Goal: Information Seeking & Learning: Learn about a topic

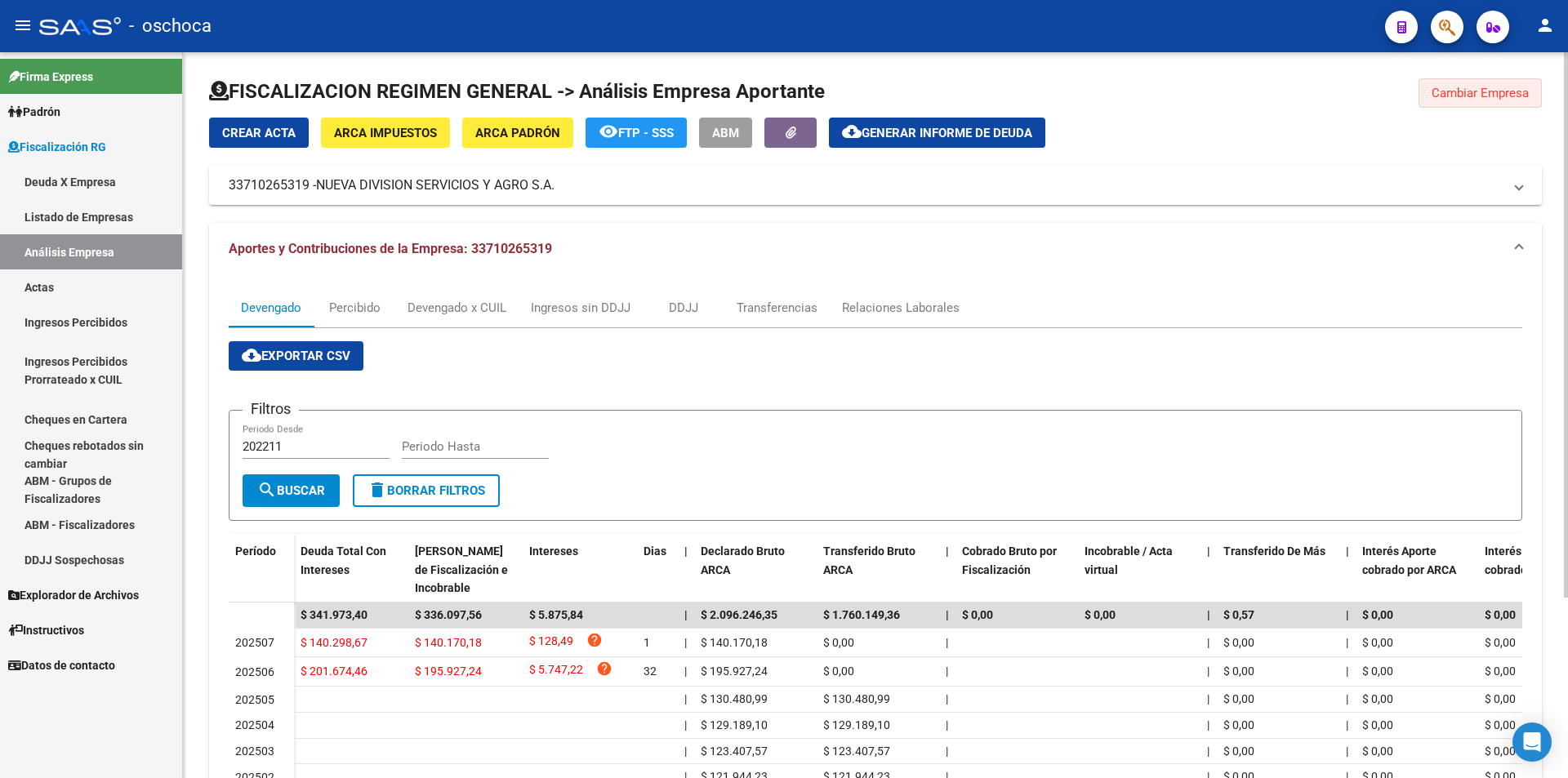
click at [1463, 102] on button "Cambiar Empresa" at bounding box center [1480, 92] width 124 height 29
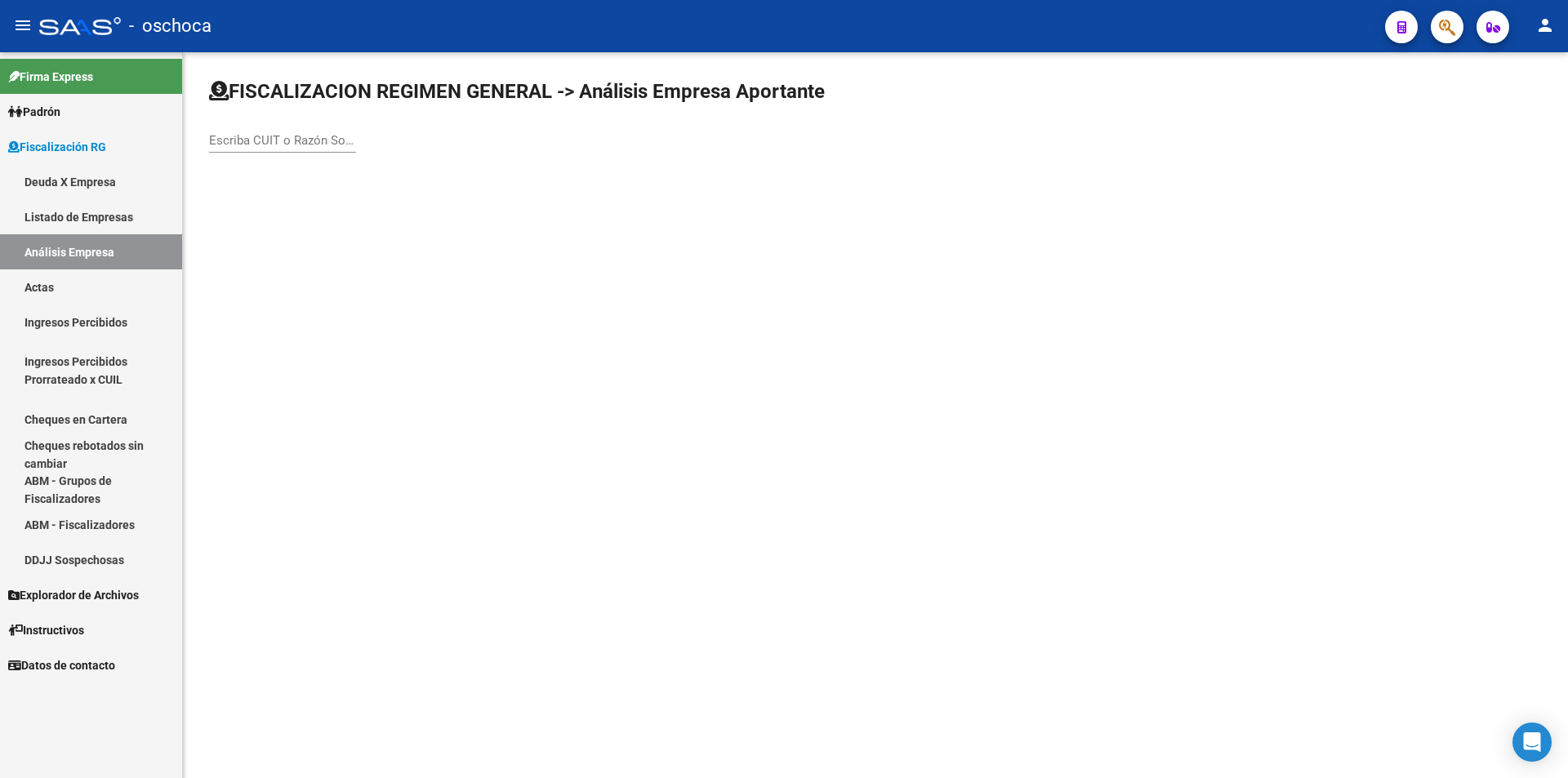
drag, startPoint x: 275, startPoint y: 139, endPoint x: 320, endPoint y: 146, distance: 45.5
click at [278, 139] on input "Escriba CUIT o Razón Social para buscar" at bounding box center [282, 140] width 147 height 15
type input "30709951404"
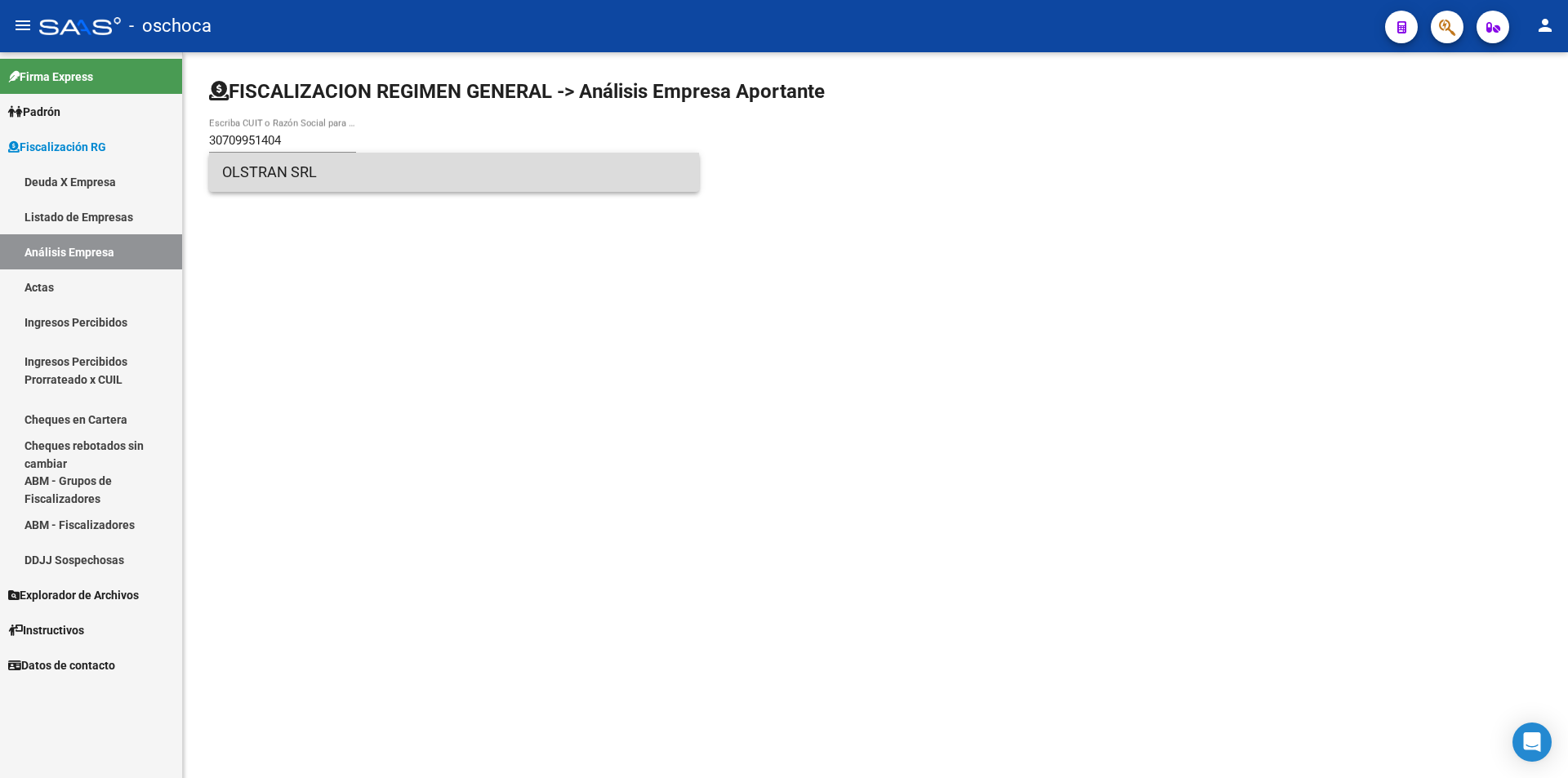
click at [305, 171] on span "OLSTRAN SRL" at bounding box center [454, 172] width 464 height 39
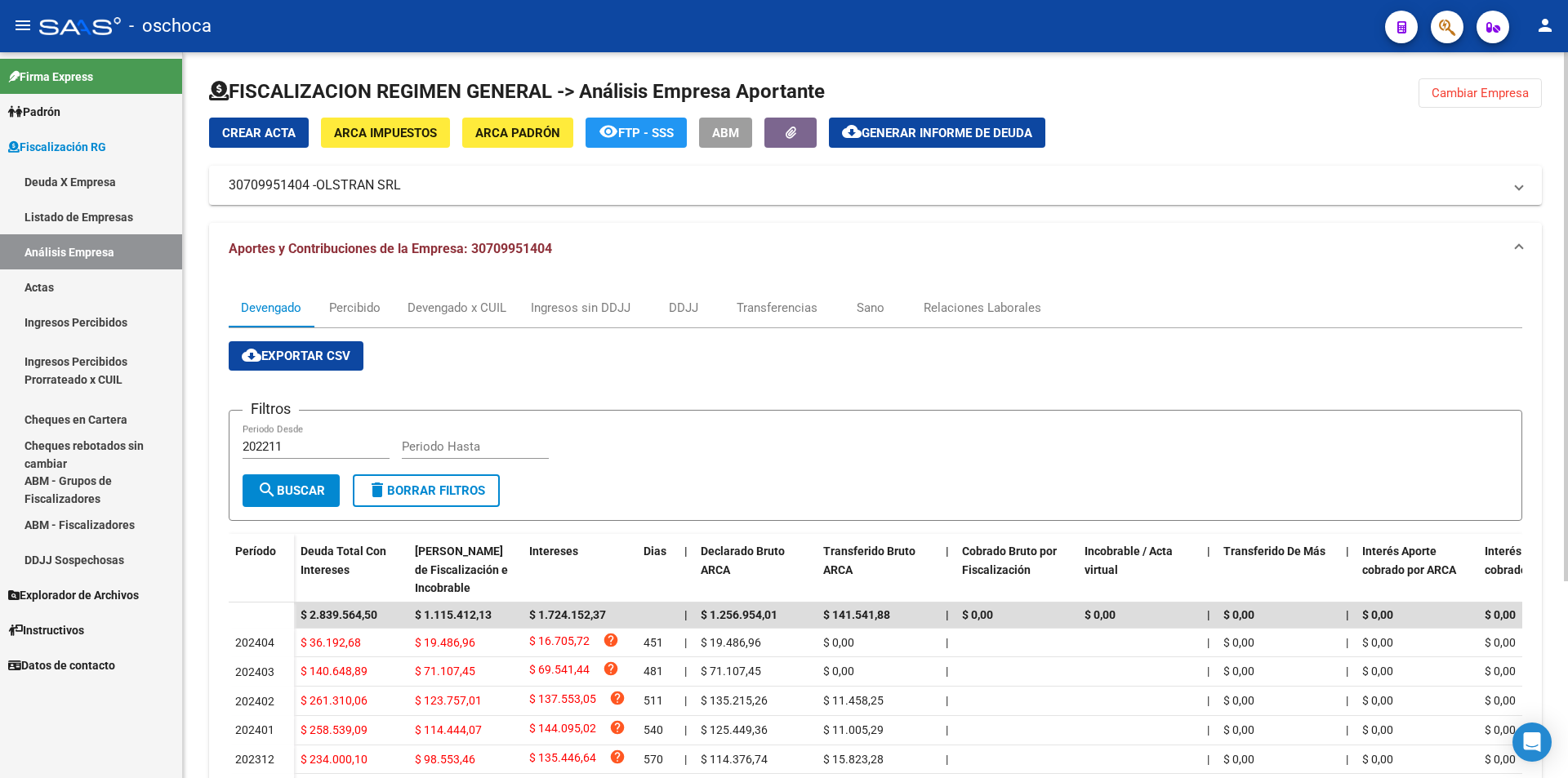
click at [530, 138] on span "ARCA Padrón" at bounding box center [518, 134] width 85 height 15
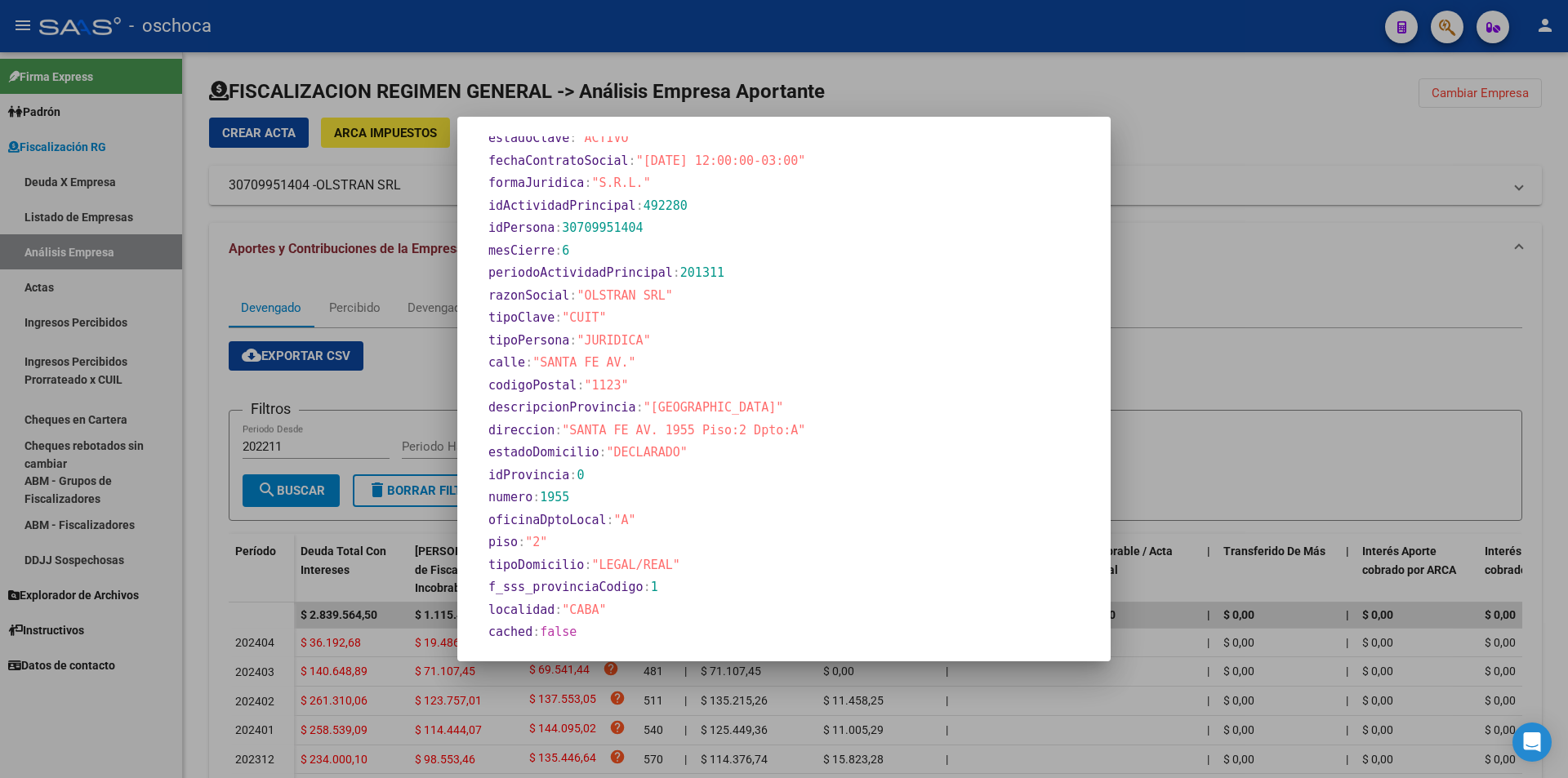
scroll to position [630, 0]
click at [1214, 290] on div at bounding box center [784, 389] width 1568 height 778
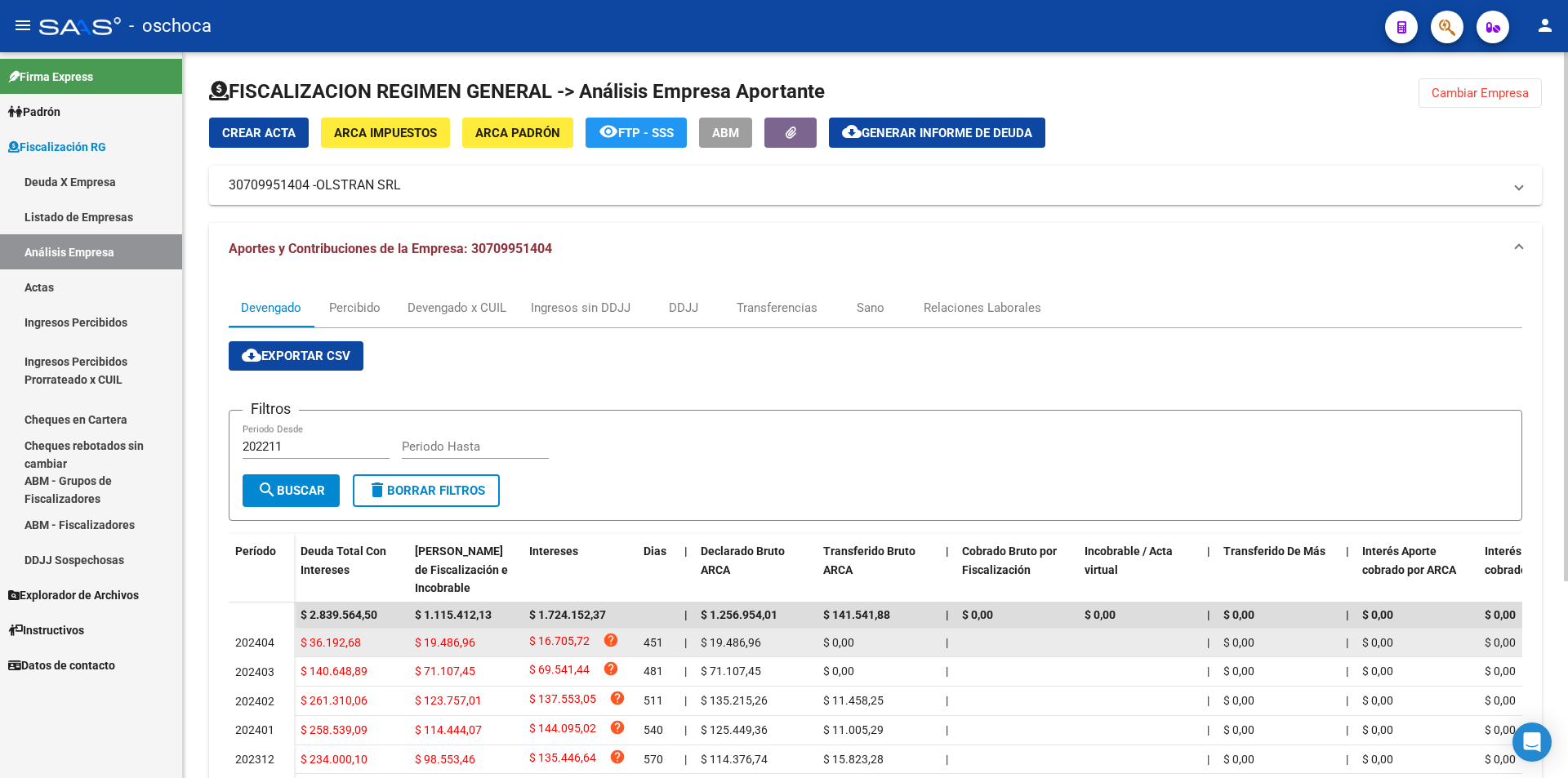
click at [251, 640] on span "202404" at bounding box center [254, 643] width 39 height 13
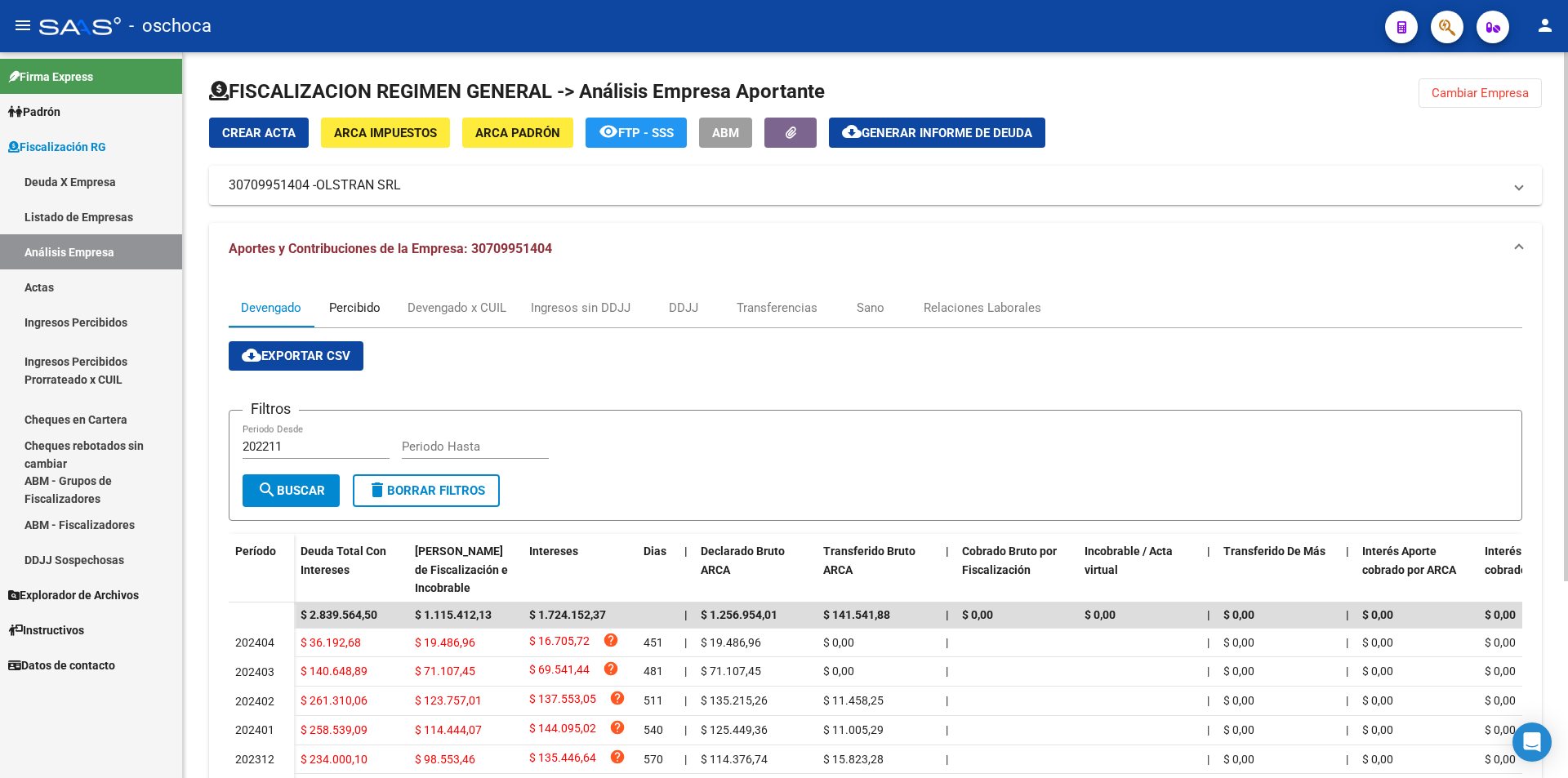
click at [372, 311] on div "Percibido" at bounding box center [355, 308] width 51 height 18
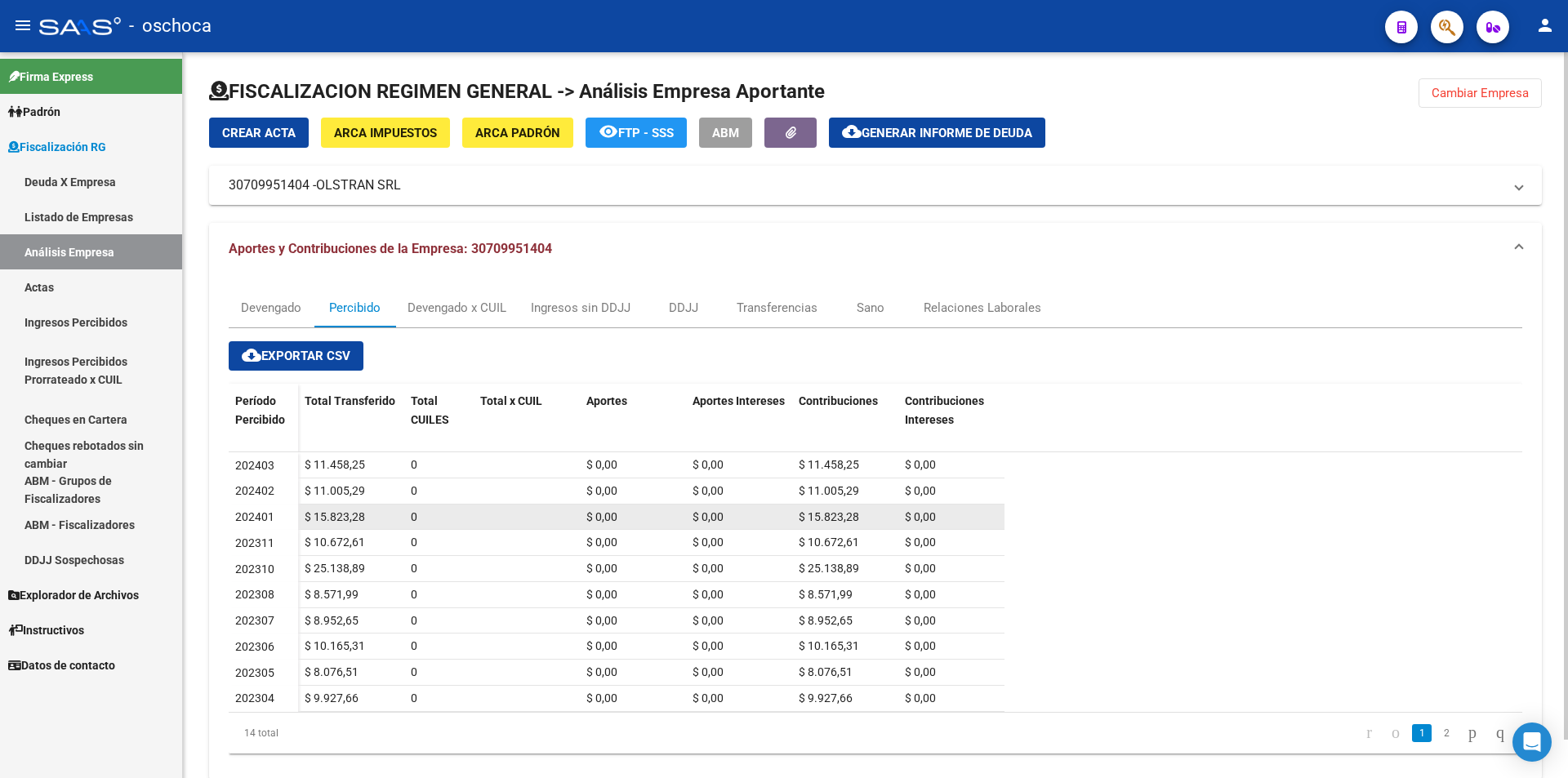
scroll to position [41, 0]
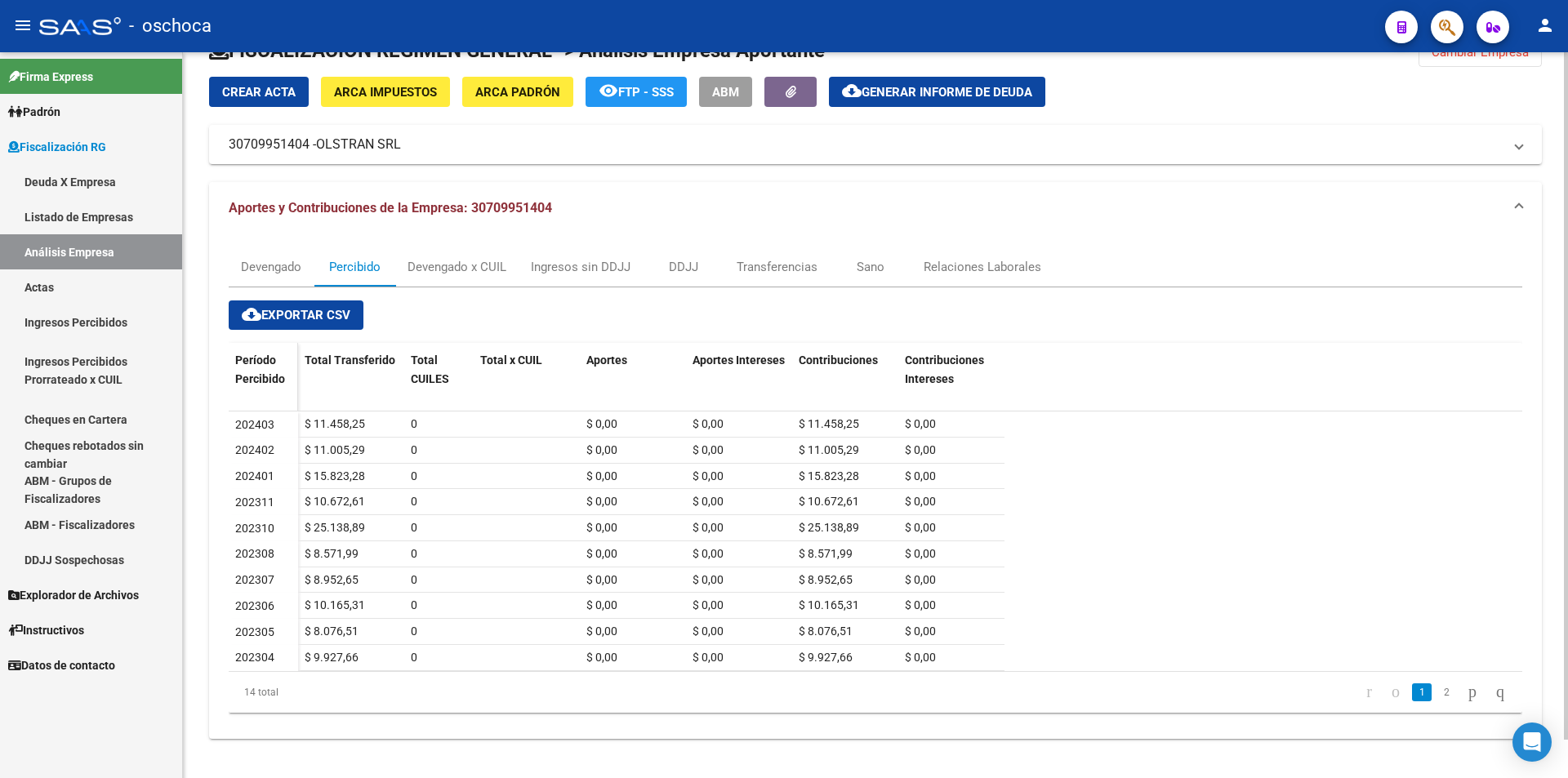
drag, startPoint x: 249, startPoint y: 421, endPoint x: 282, endPoint y: 402, distance: 38.1
click at [251, 418] on span "202403" at bounding box center [254, 425] width 39 height 13
click at [468, 275] on div "Devengado x CUIL" at bounding box center [456, 266] width 124 height 39
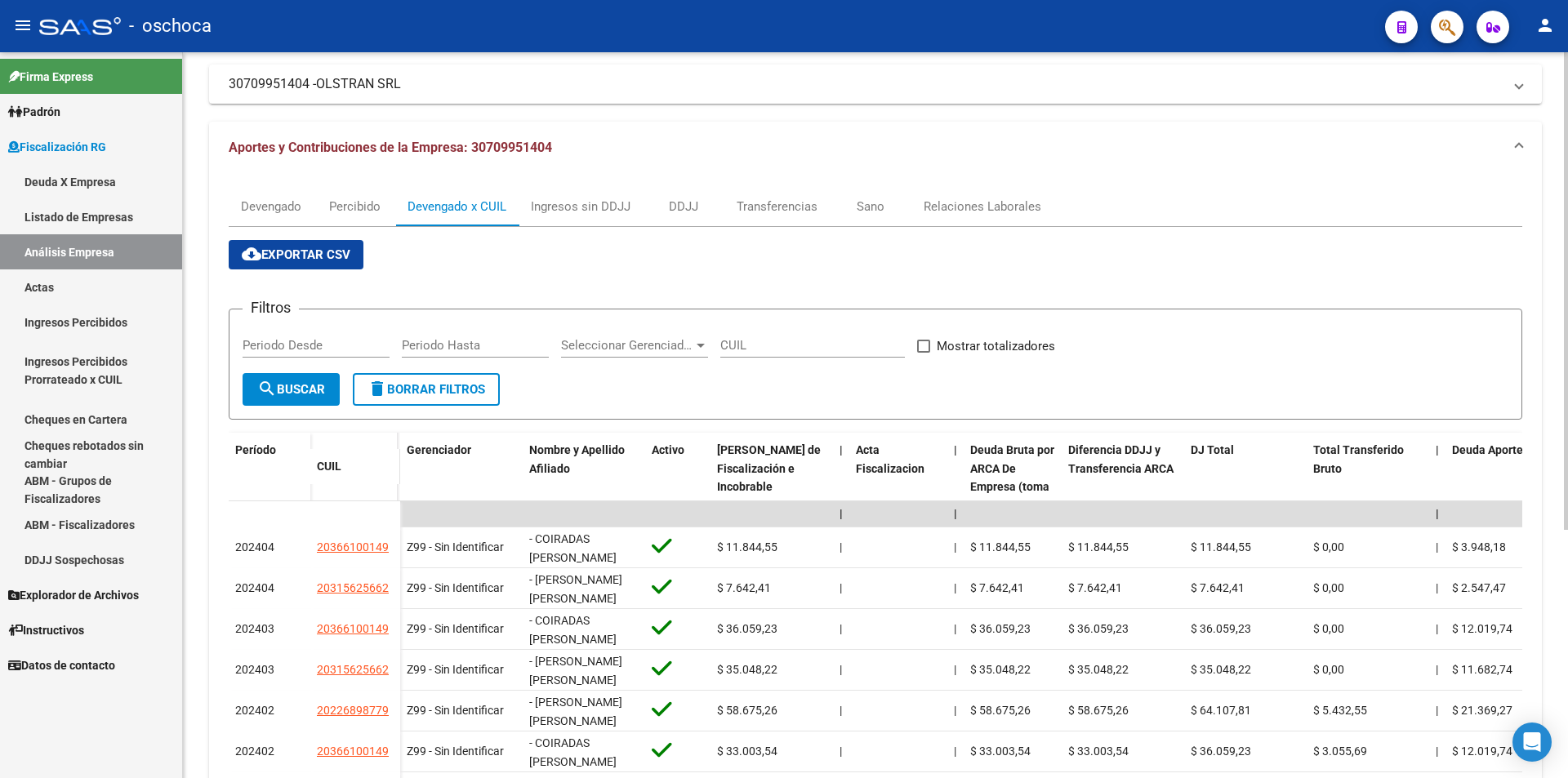
scroll to position [245, 0]
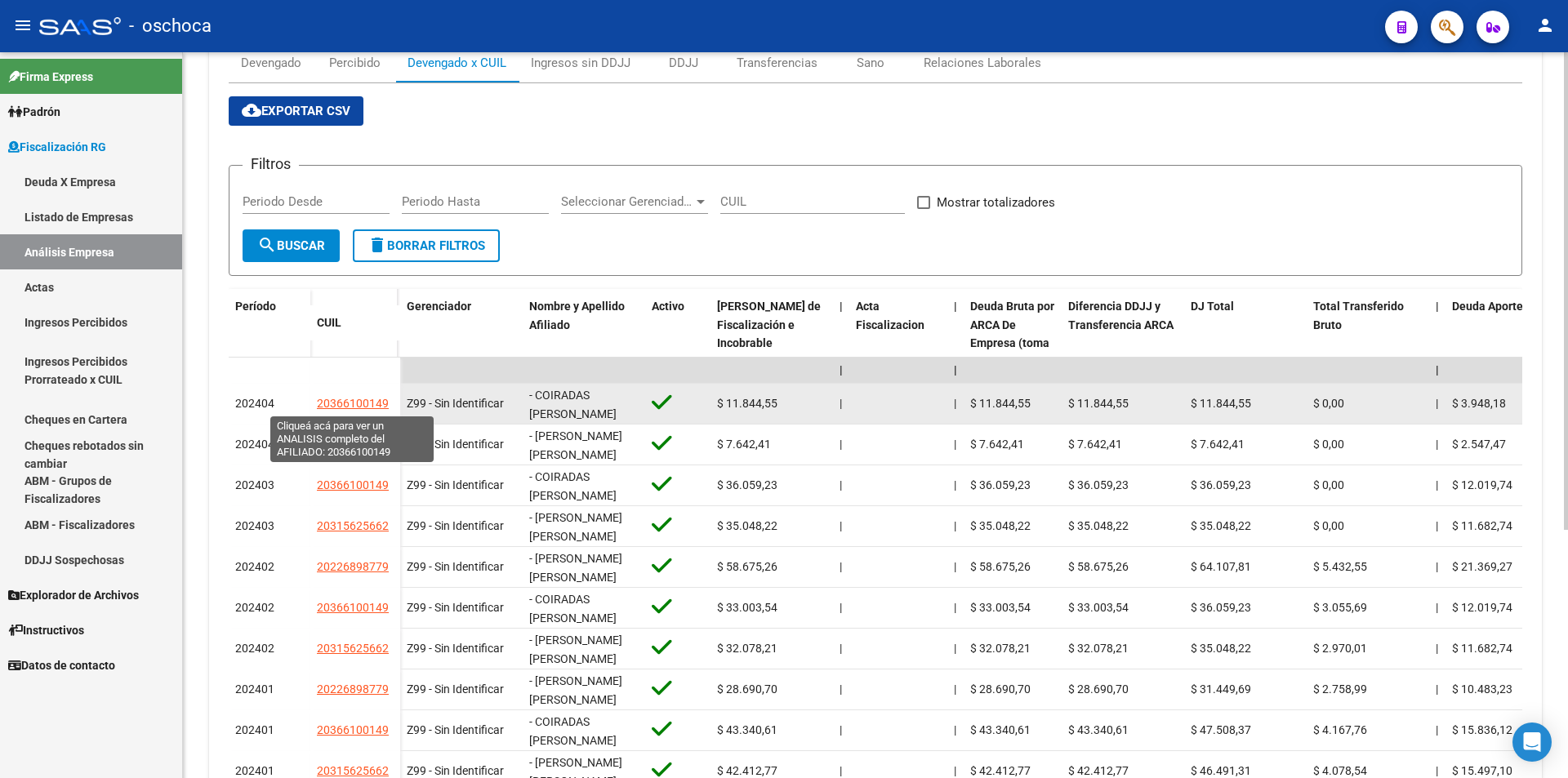
click at [375, 404] on span "20366100149" at bounding box center [353, 403] width 72 height 13
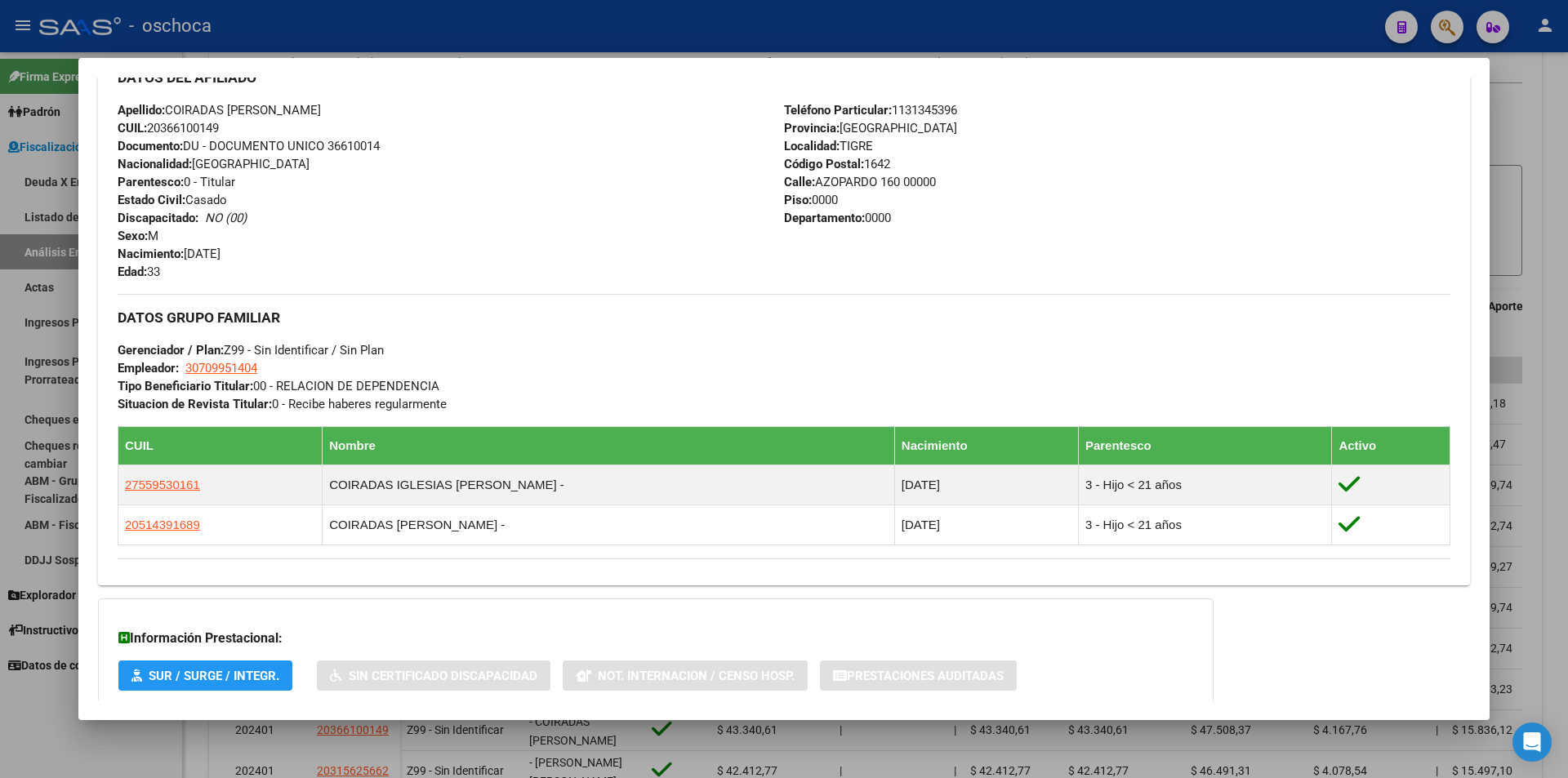
scroll to position [571, 0]
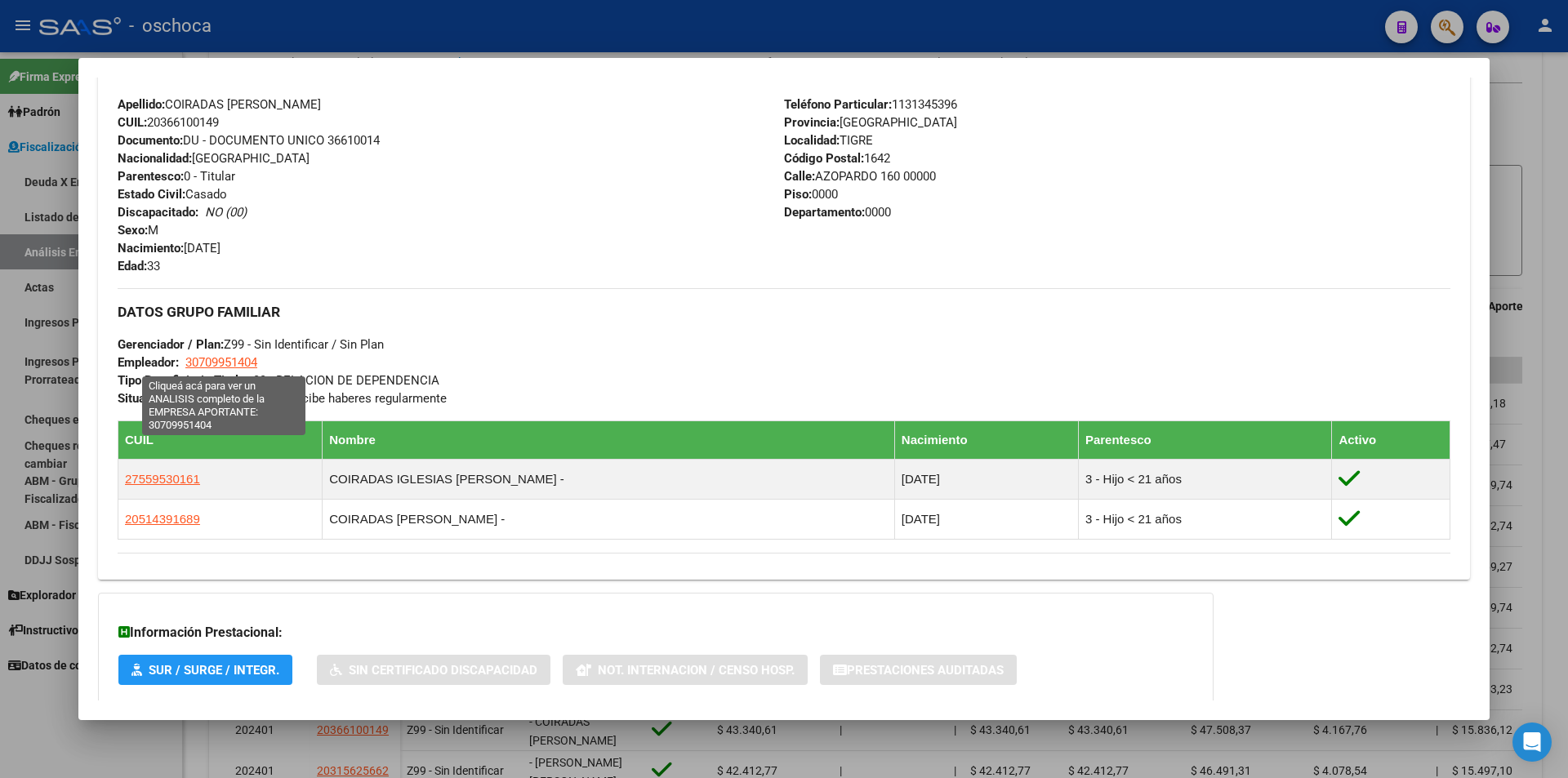
click at [234, 365] on span "30709951404" at bounding box center [221, 362] width 72 height 15
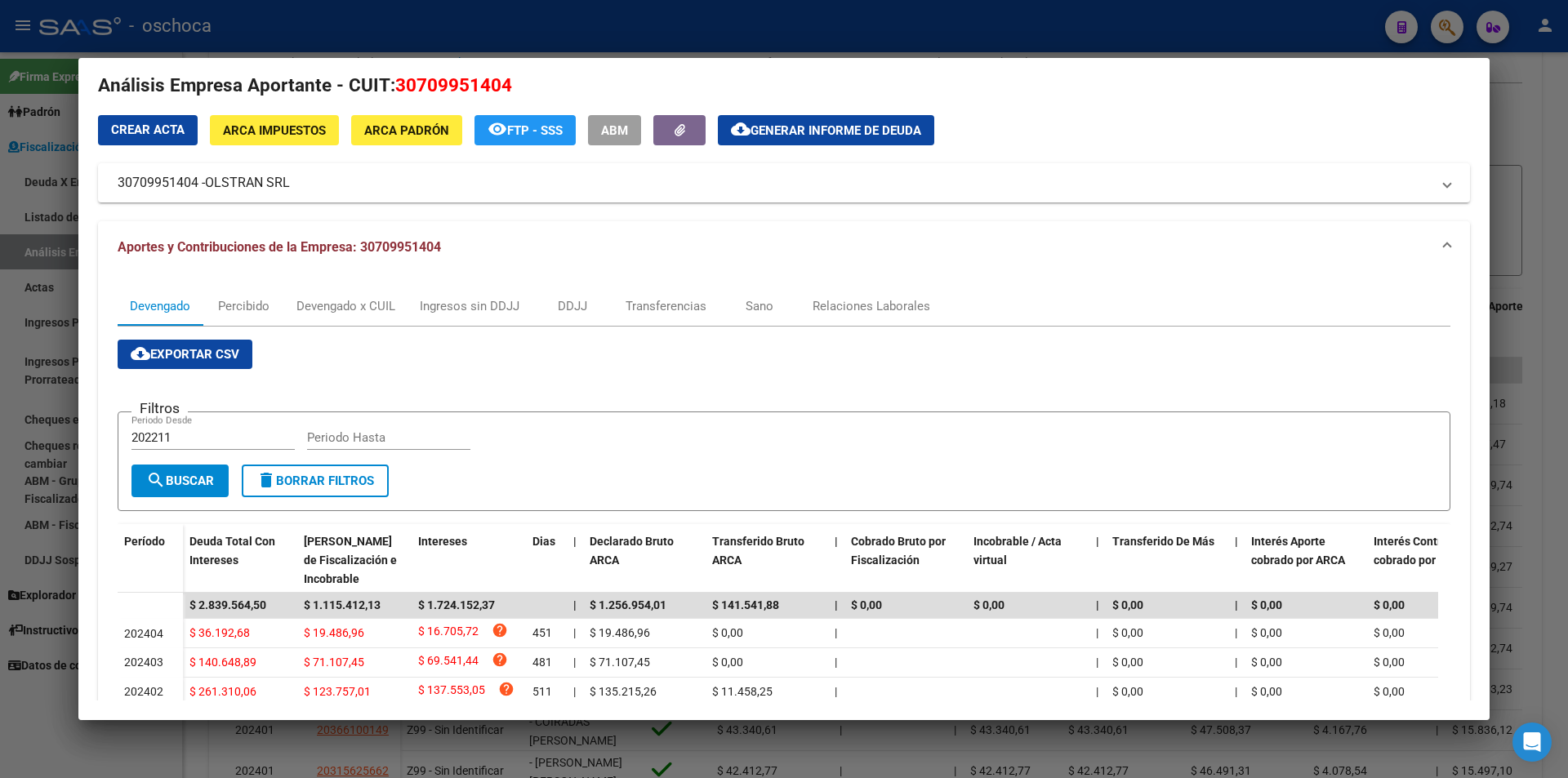
scroll to position [0, 0]
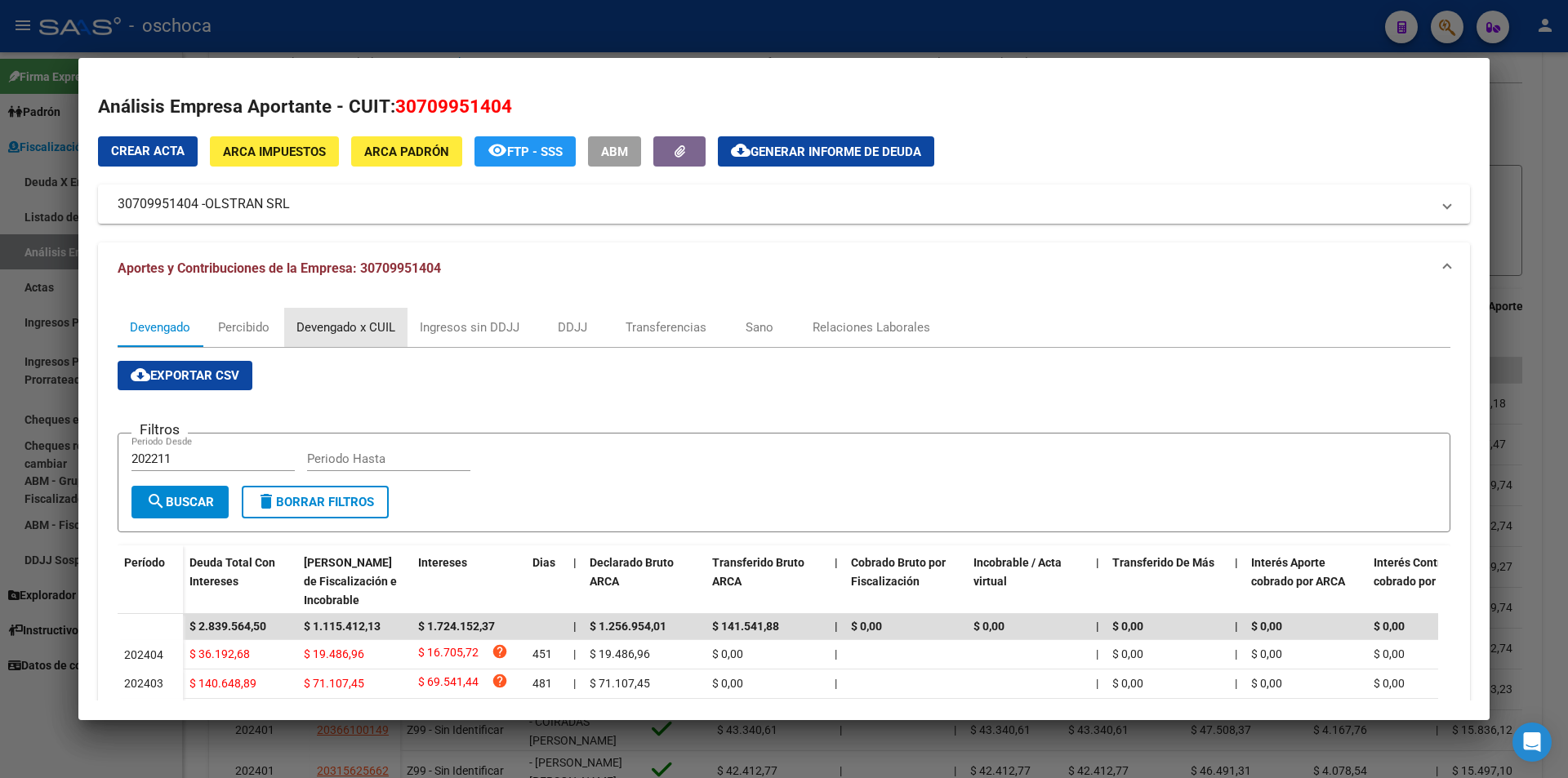
click at [349, 323] on div "Devengado x CUIL" at bounding box center [345, 328] width 99 height 18
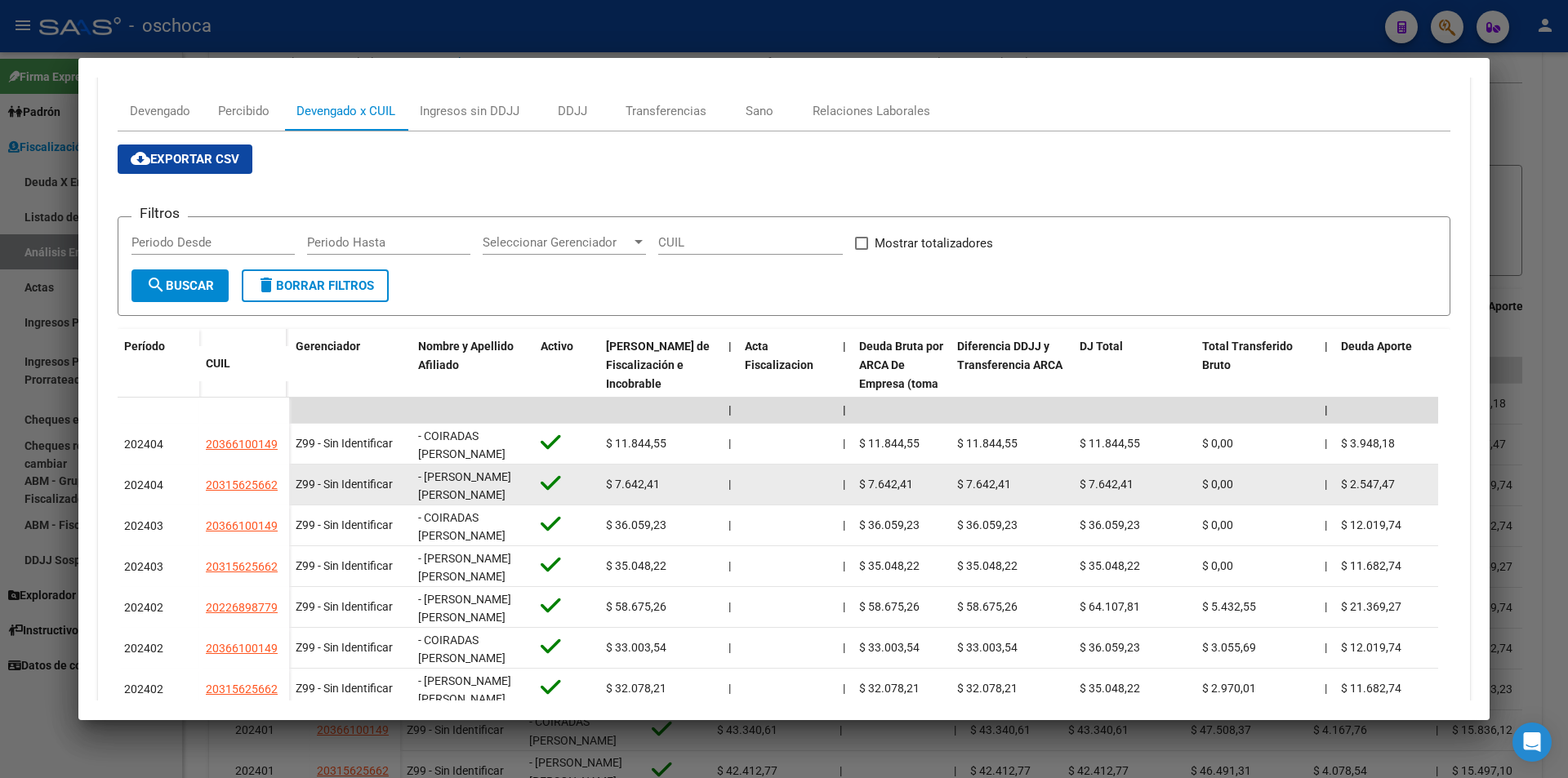
scroll to position [245, 0]
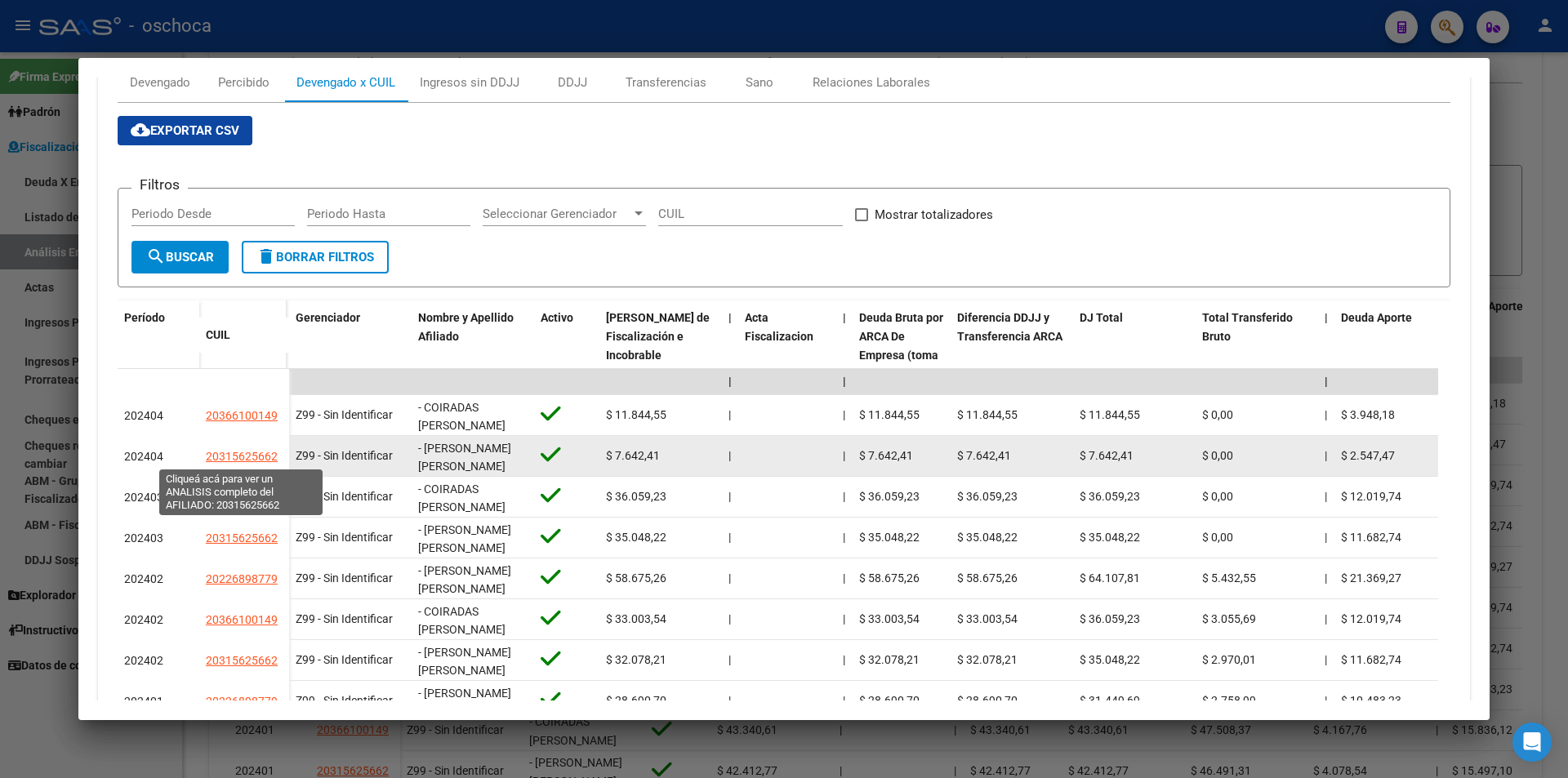
click at [236, 457] on span "20315625662" at bounding box center [241, 456] width 72 height 13
type textarea "20315625662"
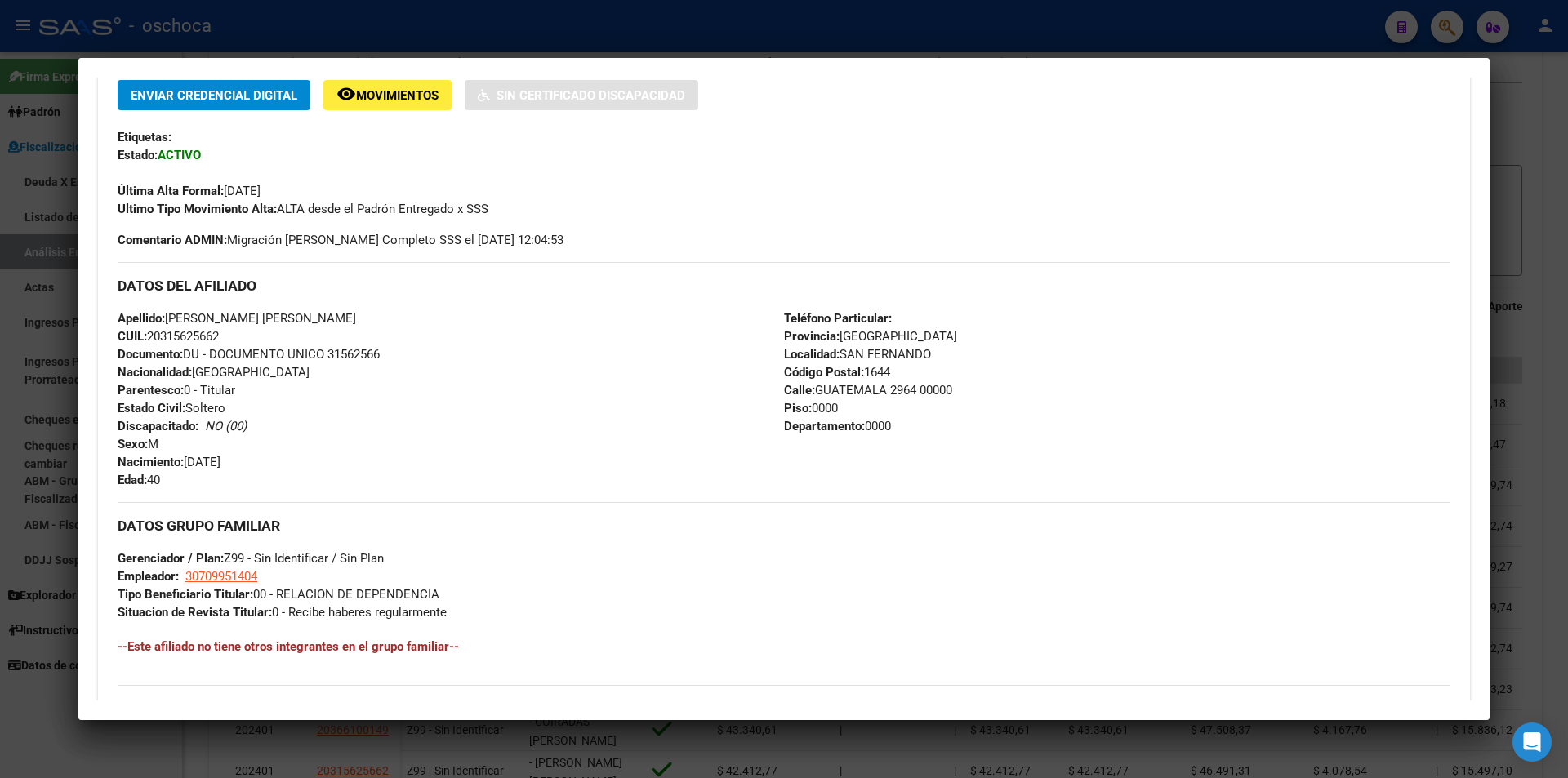
scroll to position [338, 0]
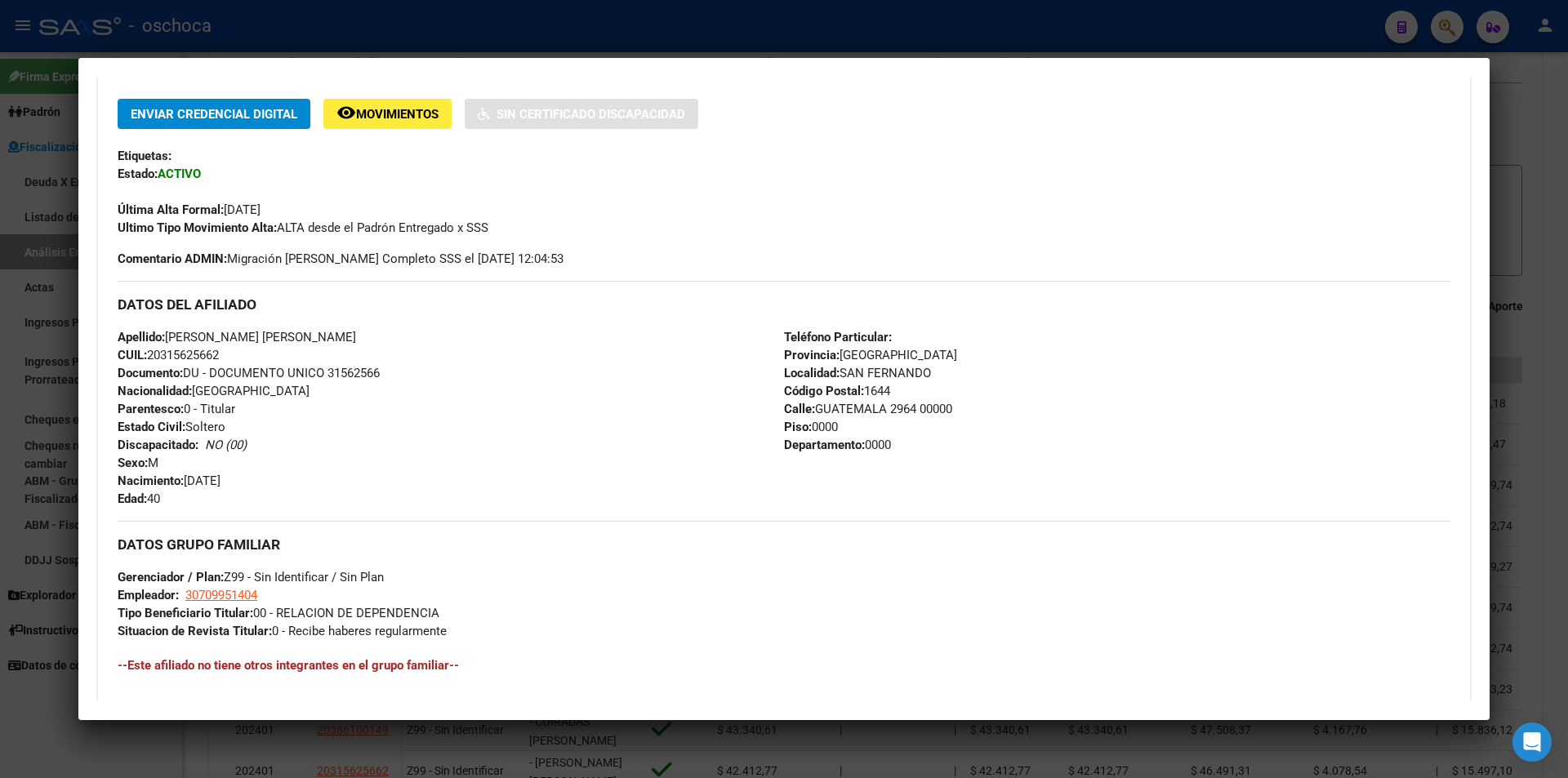
click at [1549, 128] on div at bounding box center [784, 389] width 1568 height 778
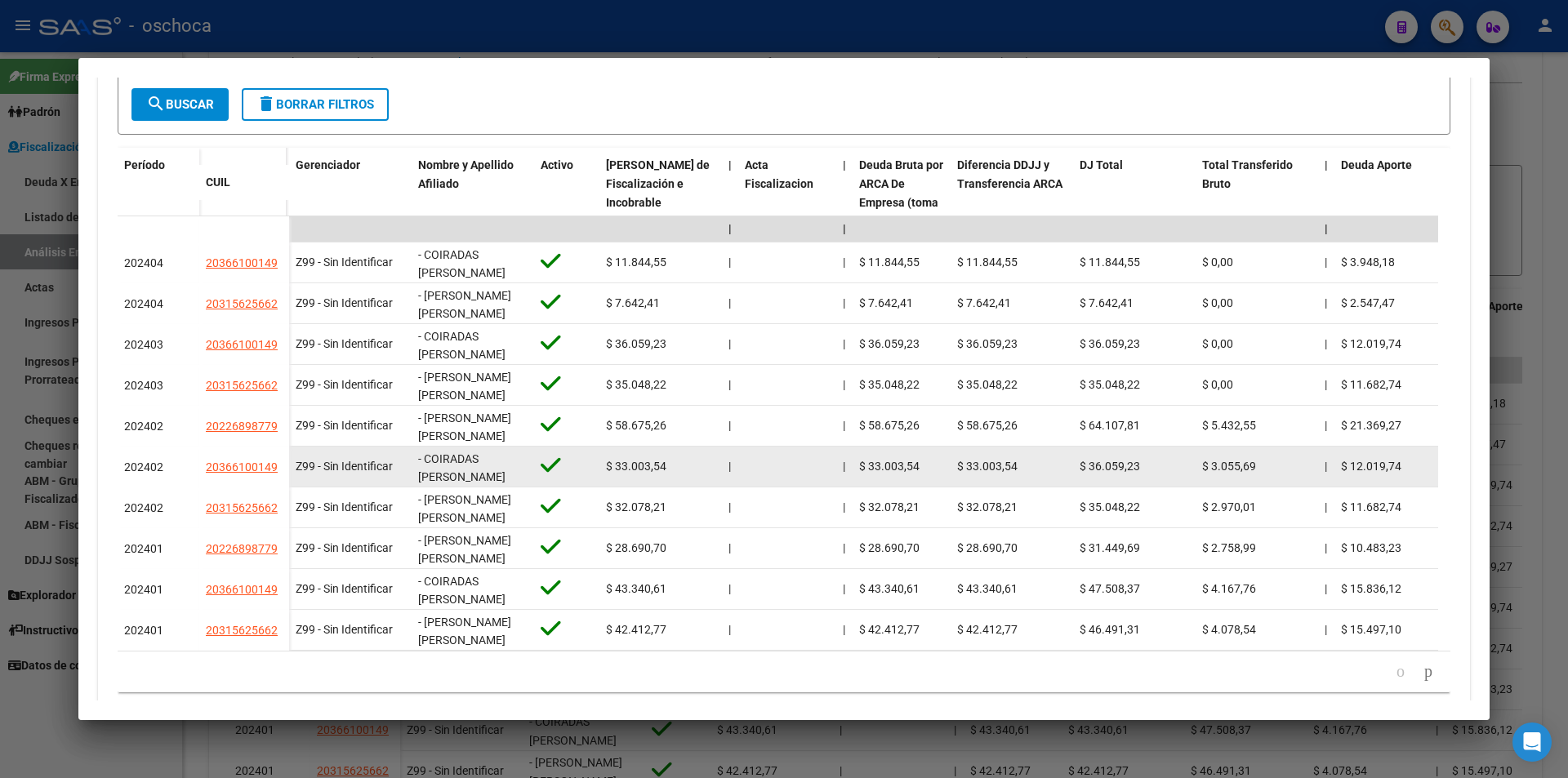
scroll to position [446, 0]
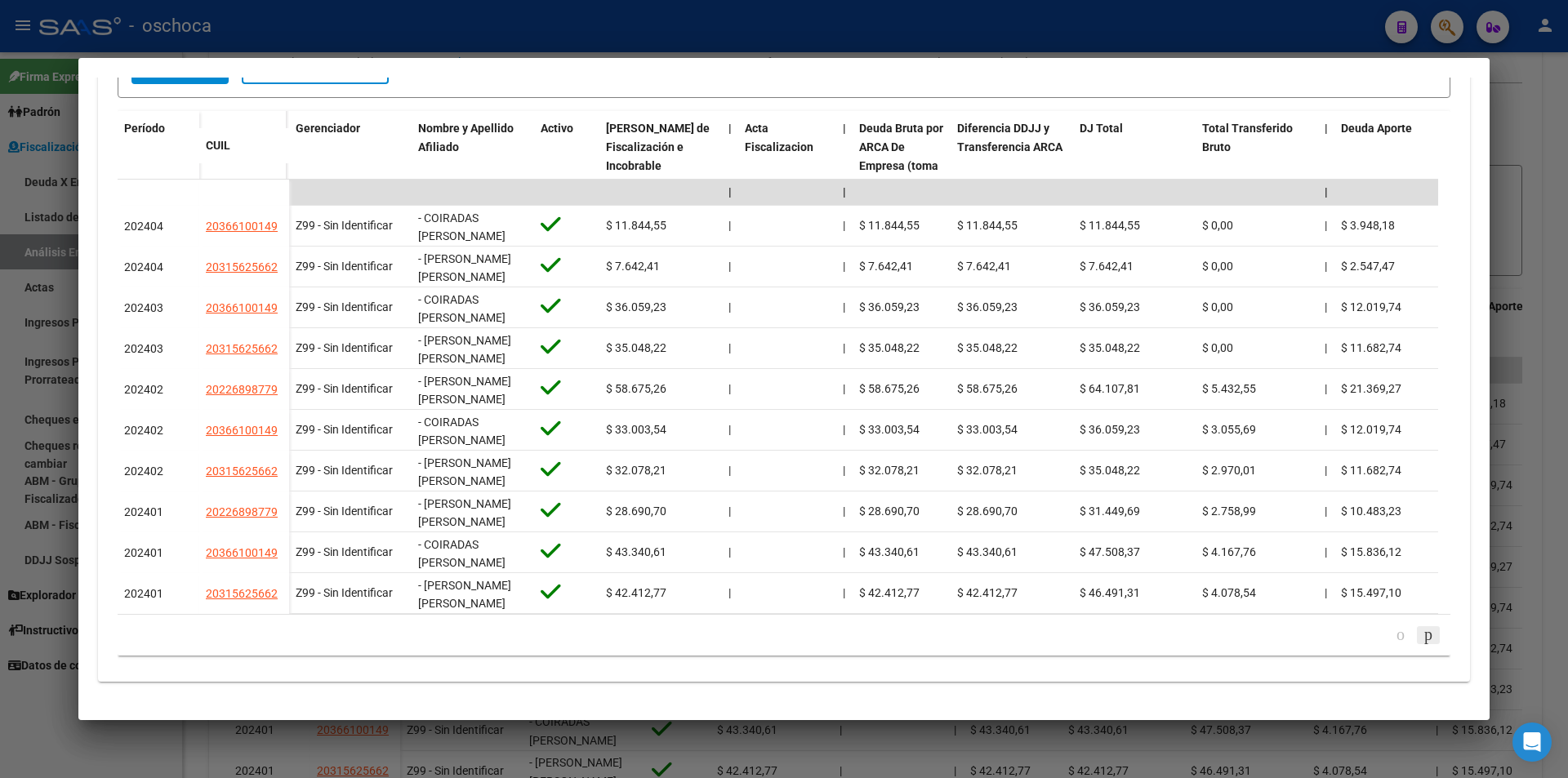
click at [1422, 634] on icon "go to next page" at bounding box center [1429, 635] width 13 height 20
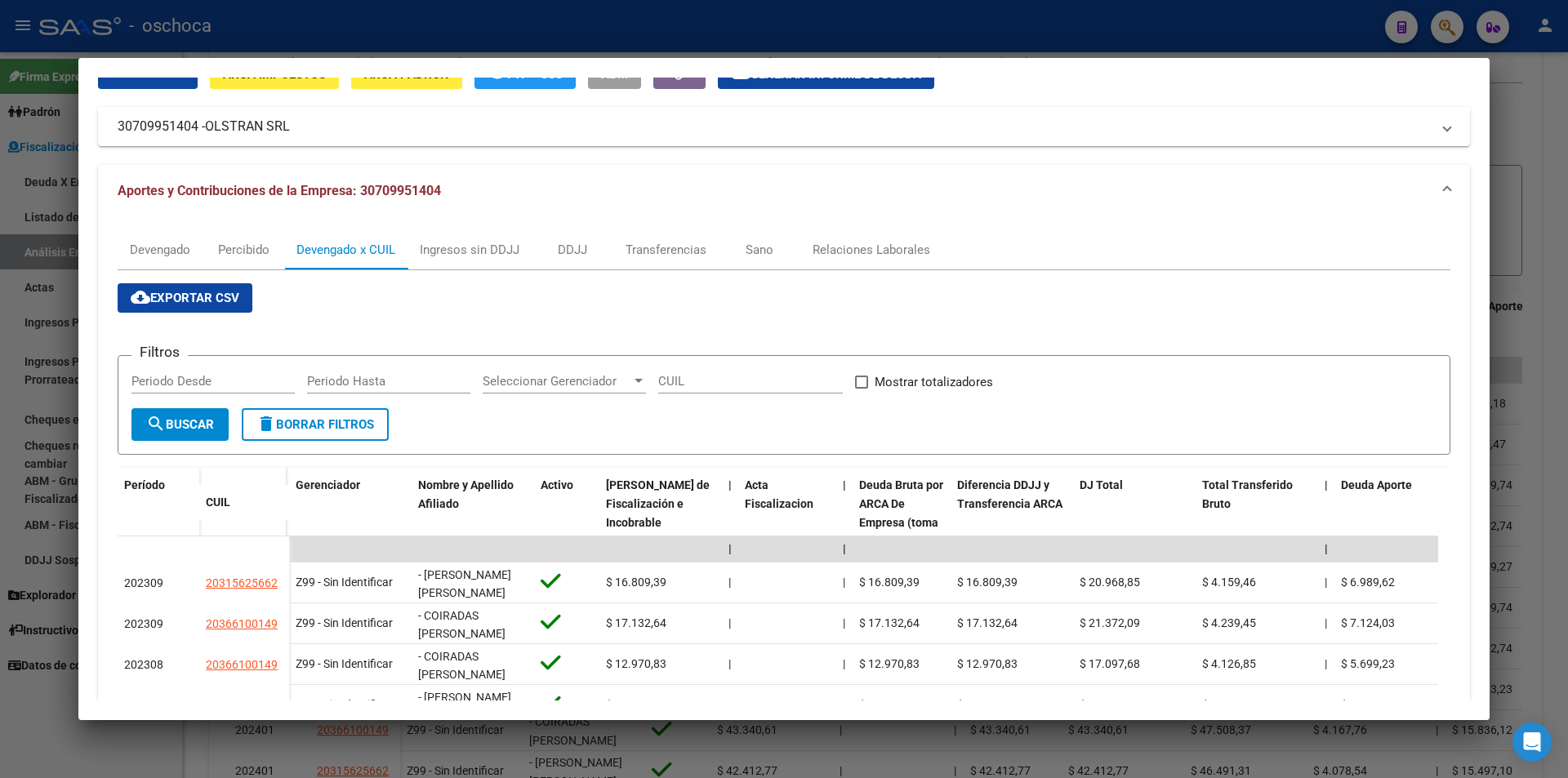
scroll to position [0, 0]
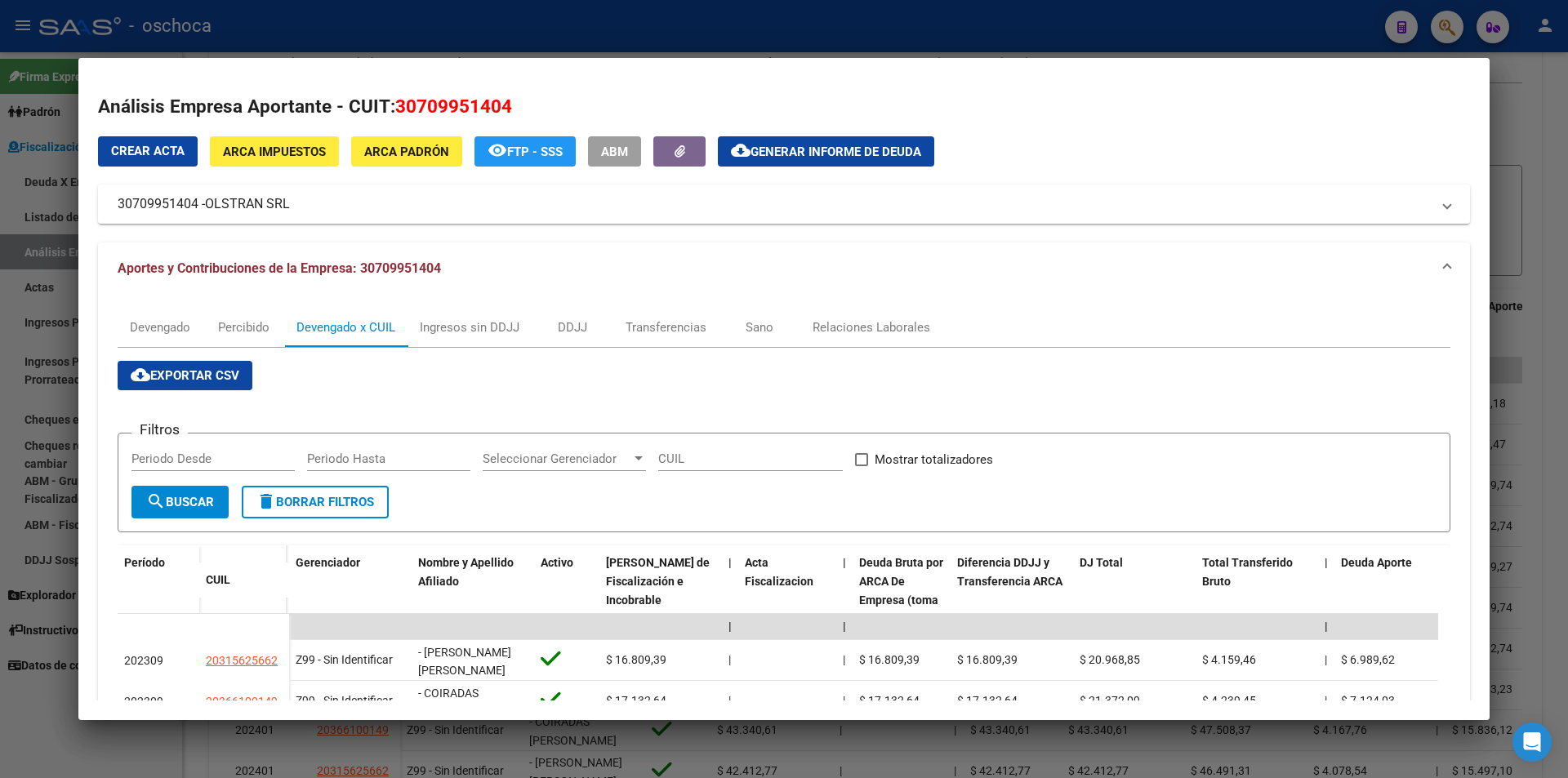
click at [30, 95] on div at bounding box center [784, 389] width 1568 height 778
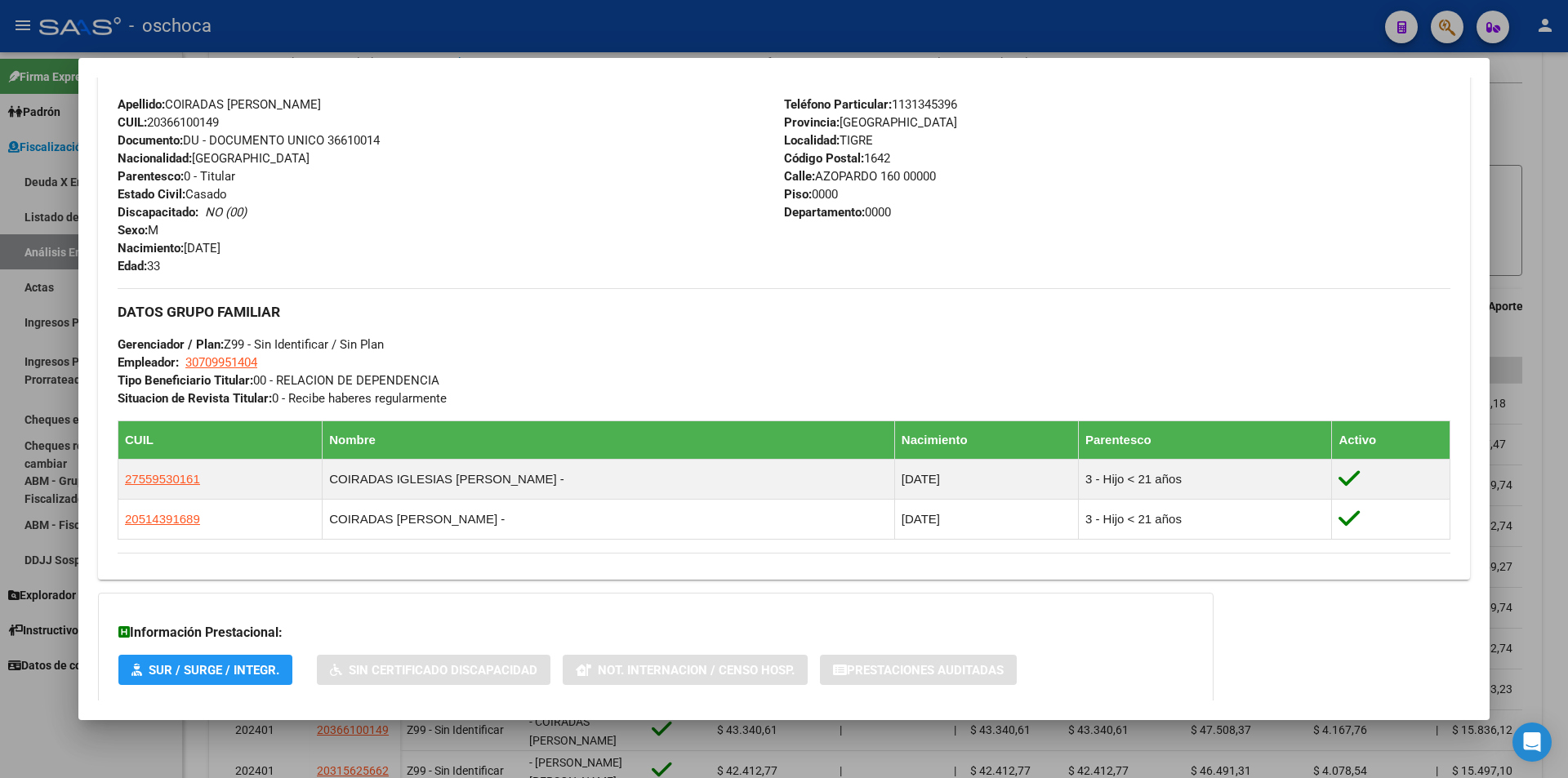
click at [1540, 83] on div at bounding box center [784, 389] width 1568 height 778
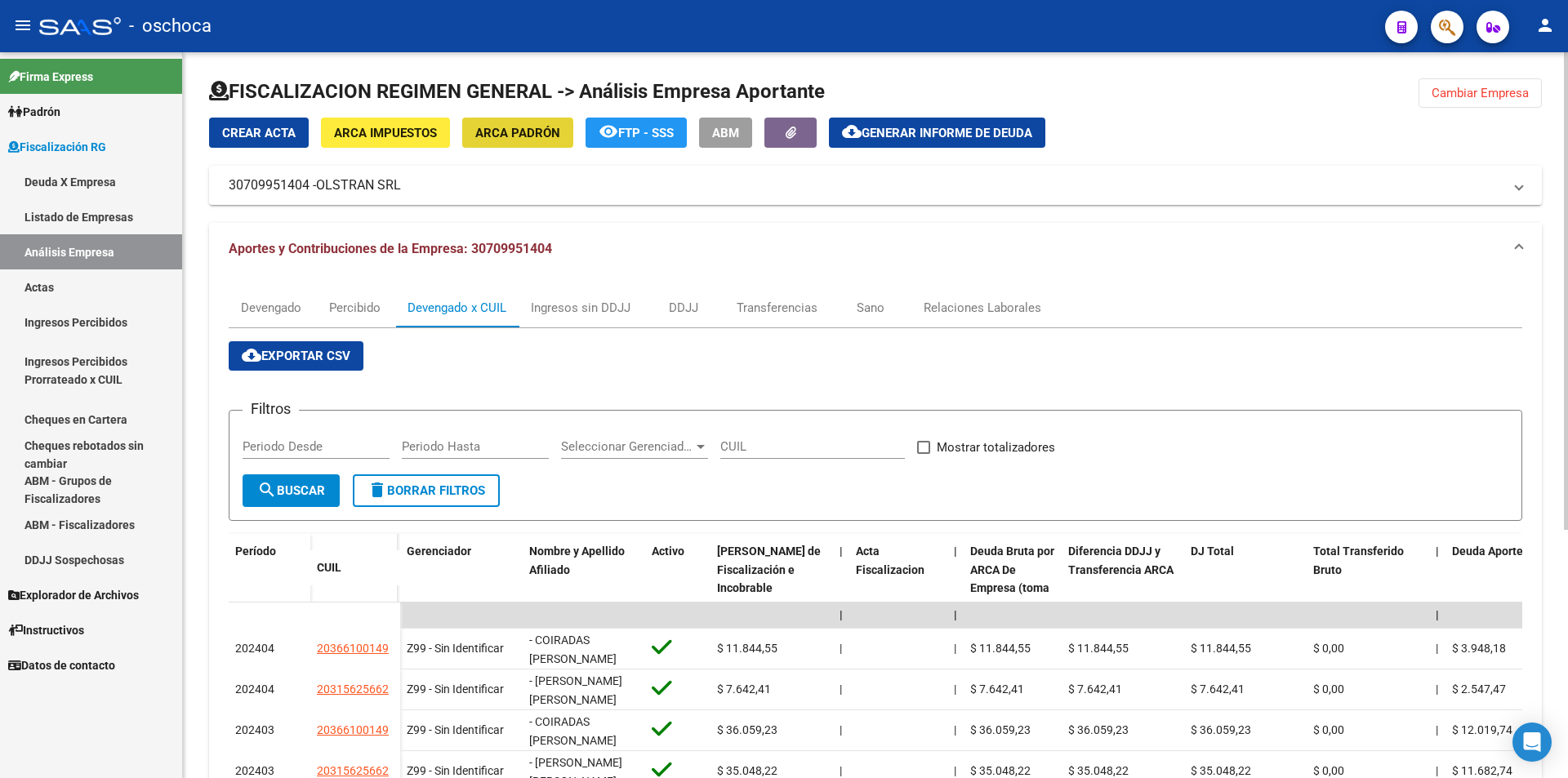
click at [514, 133] on span "ARCA Padrón" at bounding box center [518, 134] width 85 height 15
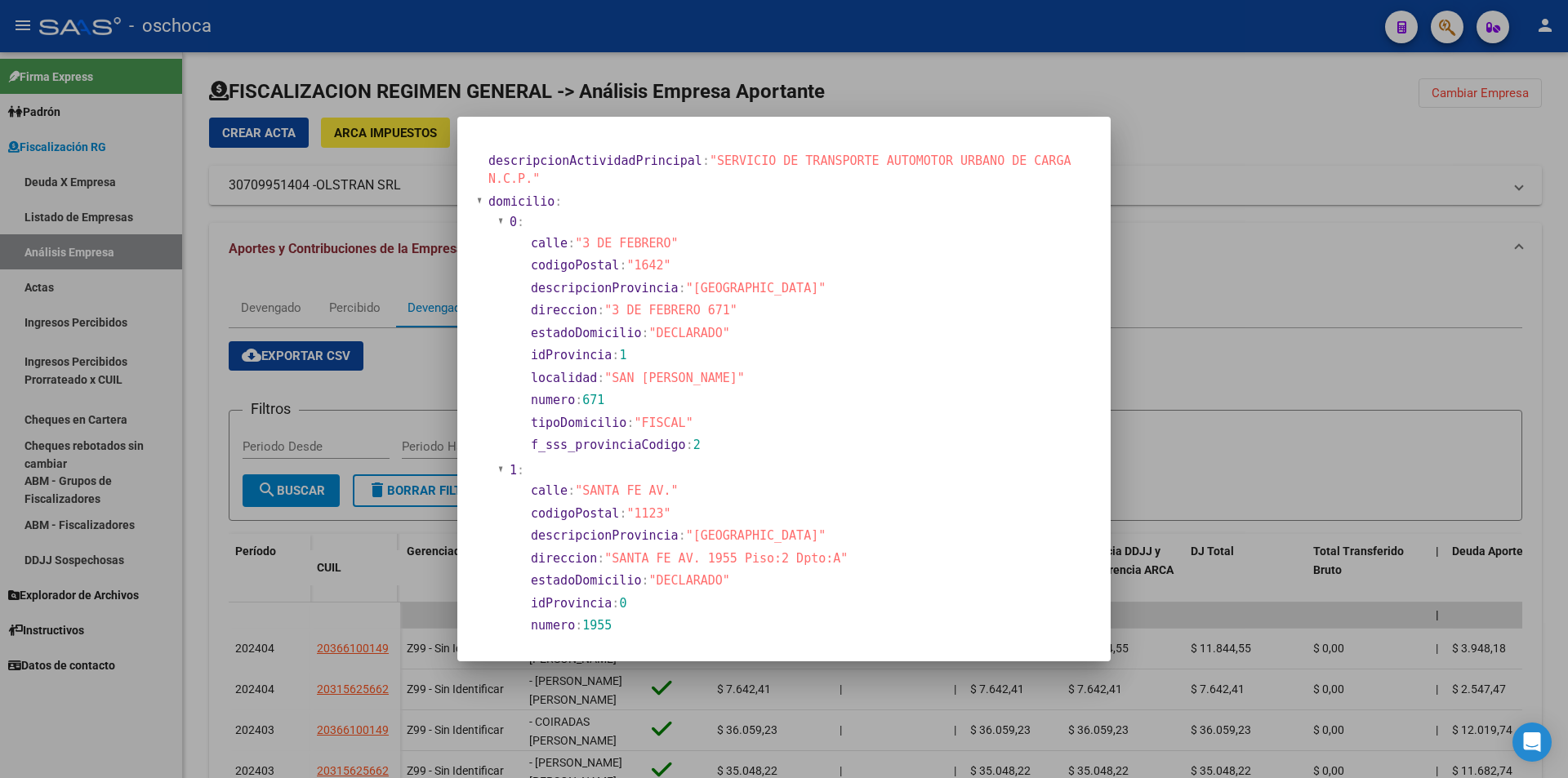
drag, startPoint x: 581, startPoint y: 241, endPoint x: 665, endPoint y: 245, distance: 84.1
click at [665, 245] on span ""3 DE FEBRERO"" at bounding box center [626, 243] width 103 height 15
drag, startPoint x: 783, startPoint y: 306, endPoint x: 764, endPoint y: 302, distance: 19.4
click at [784, 305] on section "direccion : "3 DE FEBRERO 671"" at bounding box center [807, 310] width 553 height 19
drag, startPoint x: 612, startPoint y: 309, endPoint x: 712, endPoint y: 309, distance: 100.0
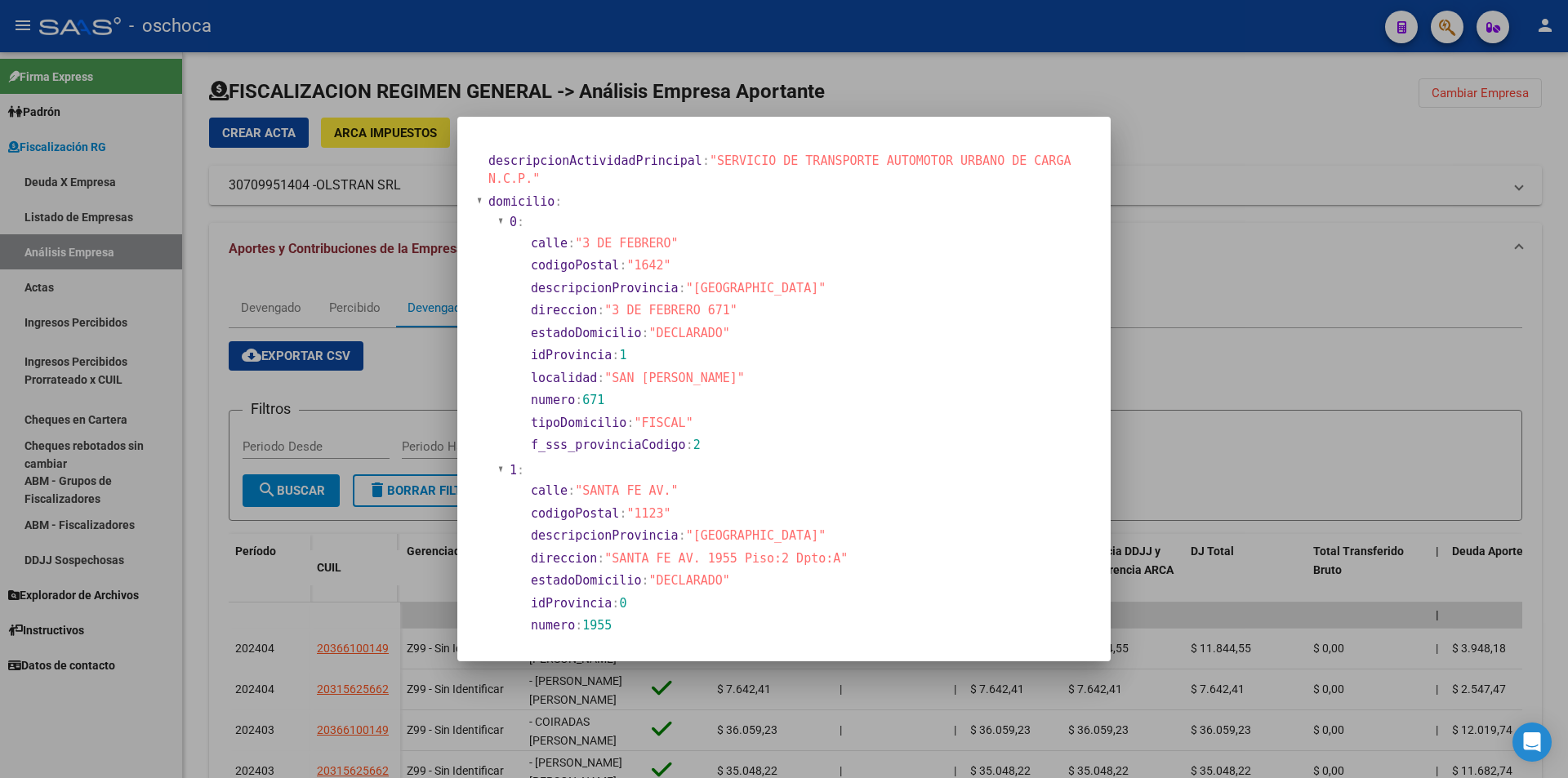
click at [715, 310] on span ""3 DE FEBRERO 671"" at bounding box center [670, 310] width 133 height 15
drag, startPoint x: 707, startPoint y: 309, endPoint x: 759, endPoint y: 294, distance: 54.1
click at [759, 294] on span ""[GEOGRAPHIC_DATA]"" at bounding box center [756, 289] width 140 height 15
drag, startPoint x: 719, startPoint y: 305, endPoint x: 614, endPoint y: 304, distance: 105.0
click at [614, 304] on span ""3 DE FEBRERO 671"" at bounding box center [670, 310] width 133 height 15
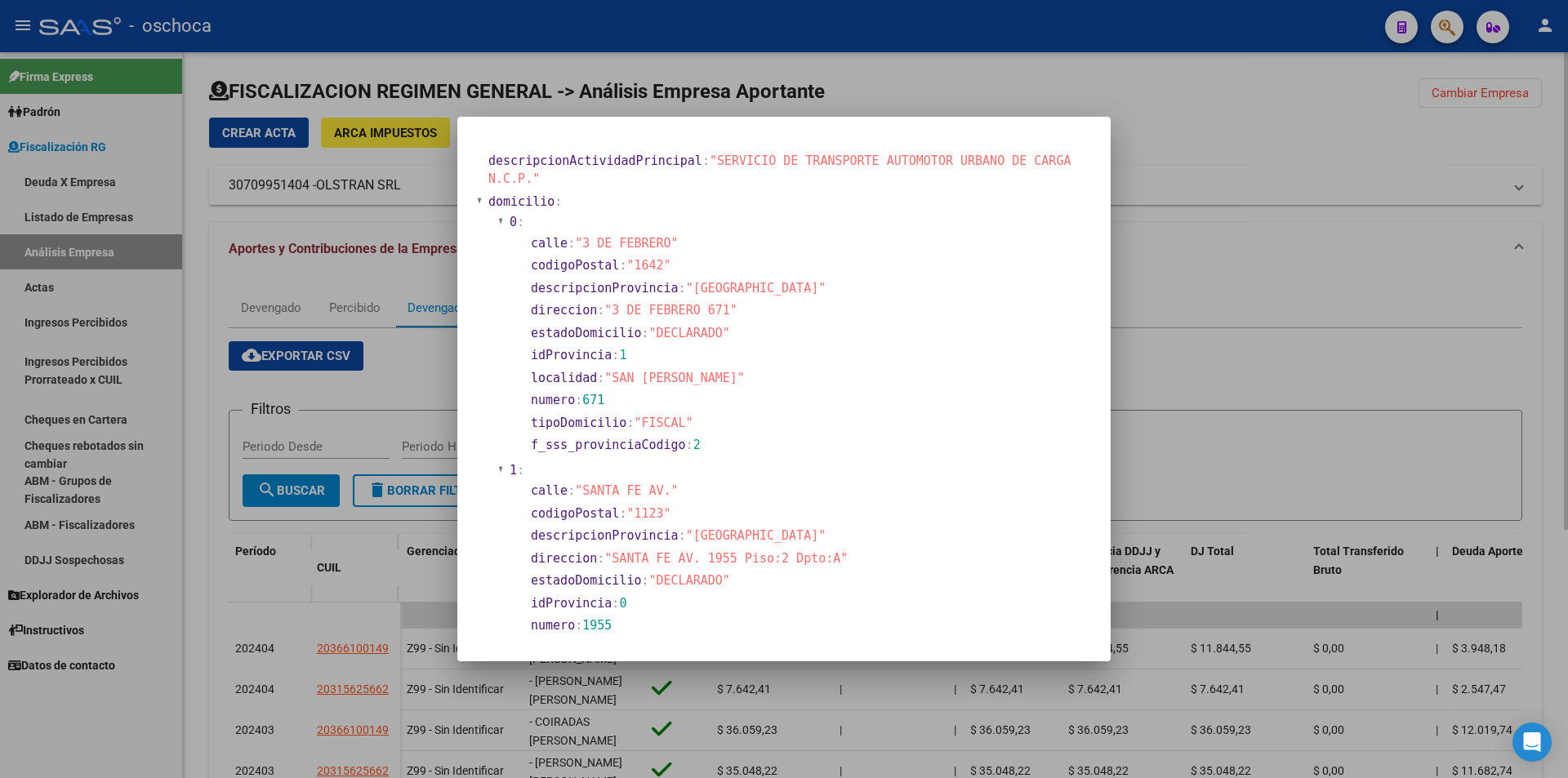
click at [1242, 302] on div at bounding box center [784, 389] width 1568 height 778
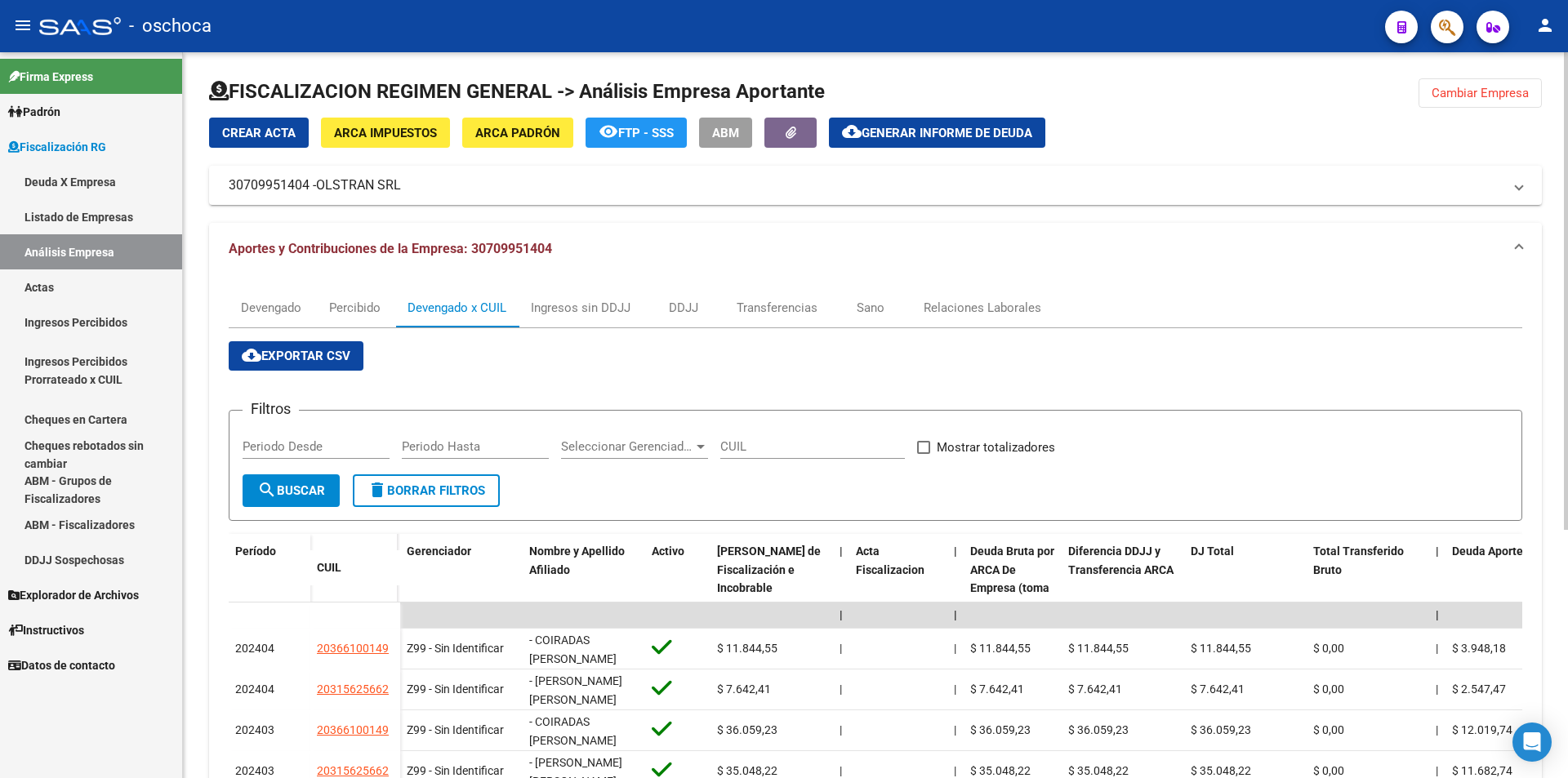
drag, startPoint x: 1468, startPoint y: 89, endPoint x: 1439, endPoint y: 95, distance: 29.6
click at [1467, 91] on span "Cambiar Empresa" at bounding box center [1480, 93] width 97 height 15
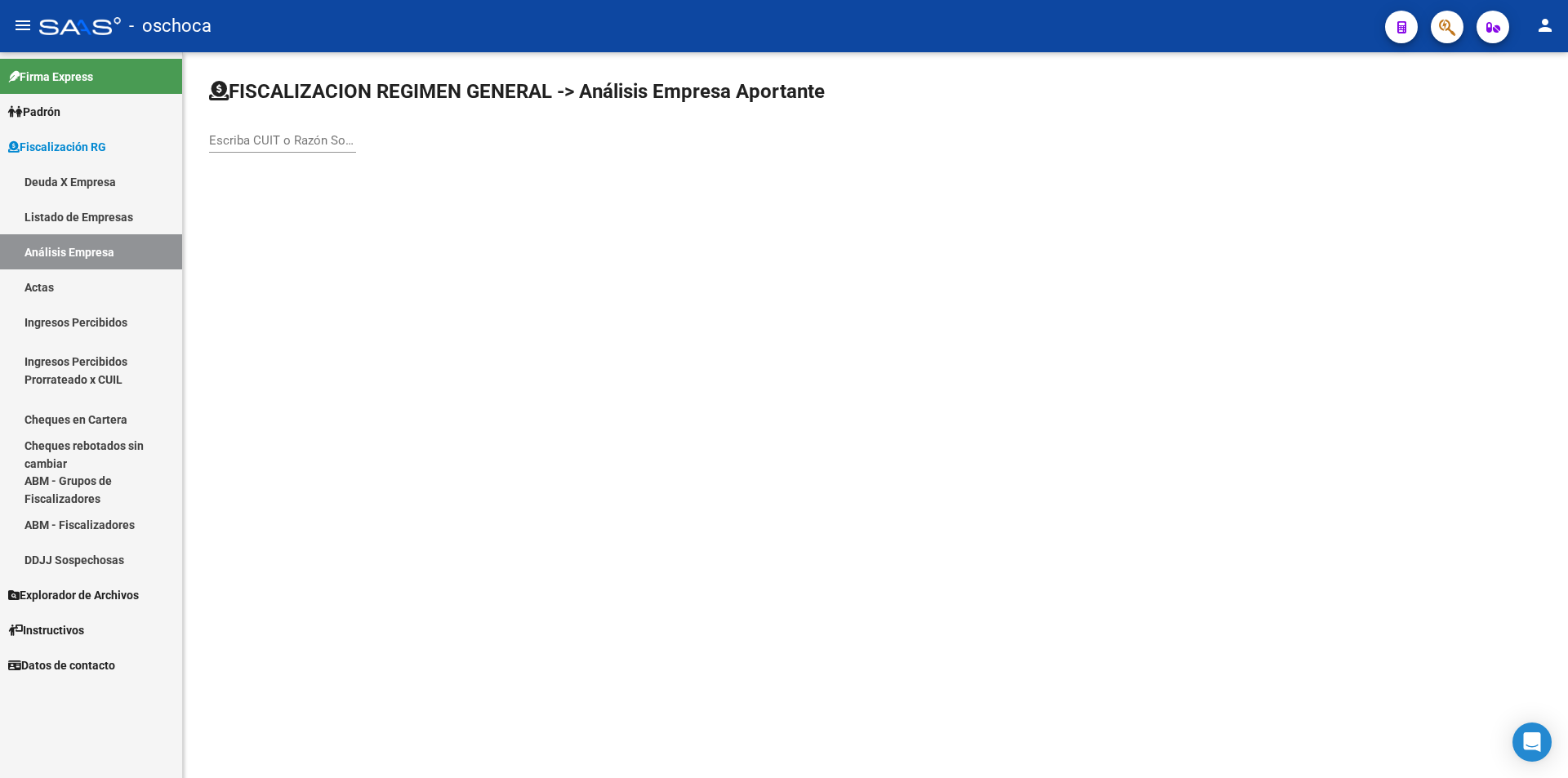
click at [254, 140] on input "Escriba CUIT o Razón Social para buscar" at bounding box center [282, 140] width 147 height 15
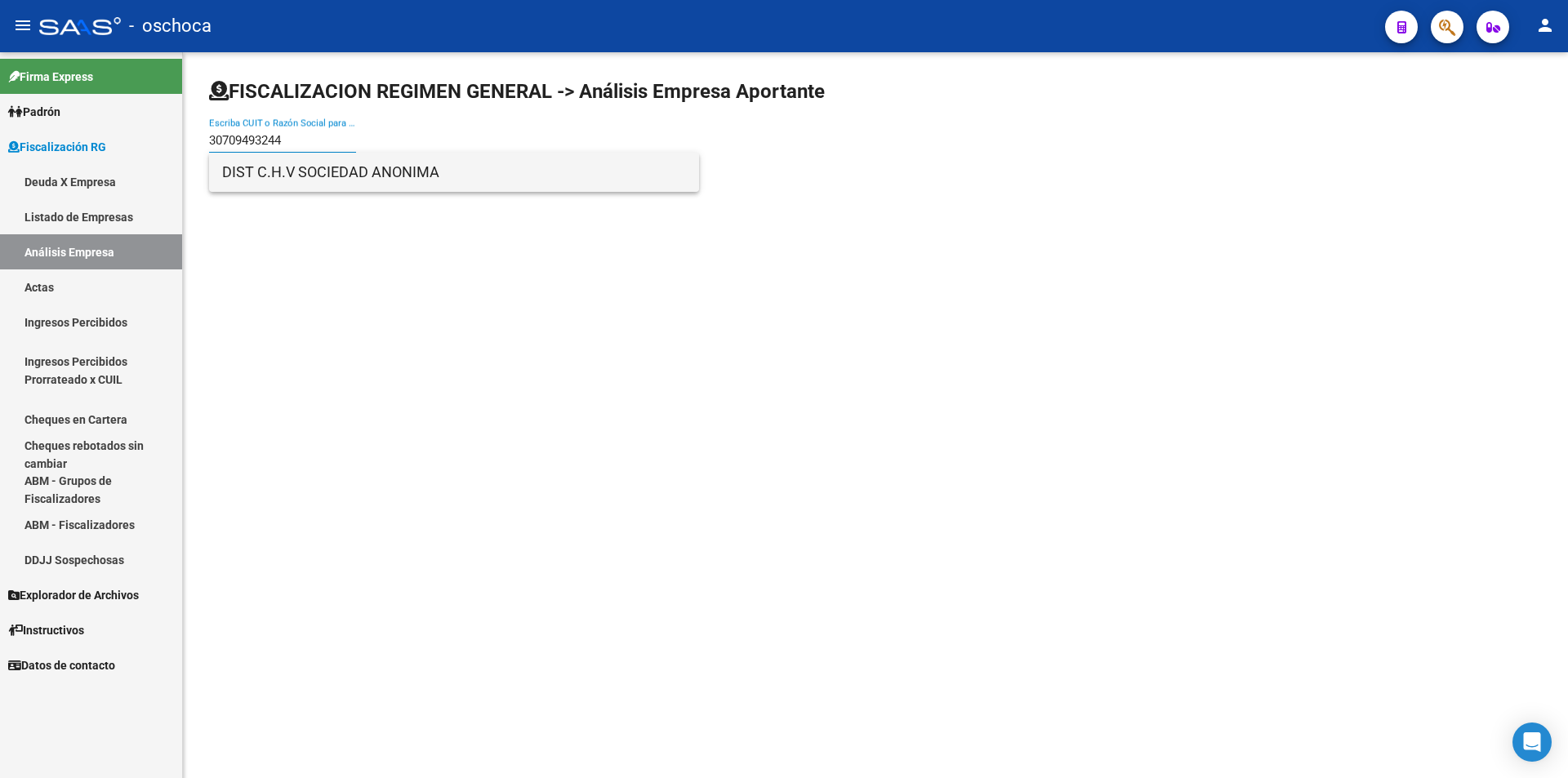
type input "30709493244"
click at [319, 168] on span "DIST C.H.V SOCIEDAD ANONIMA" at bounding box center [454, 172] width 464 height 39
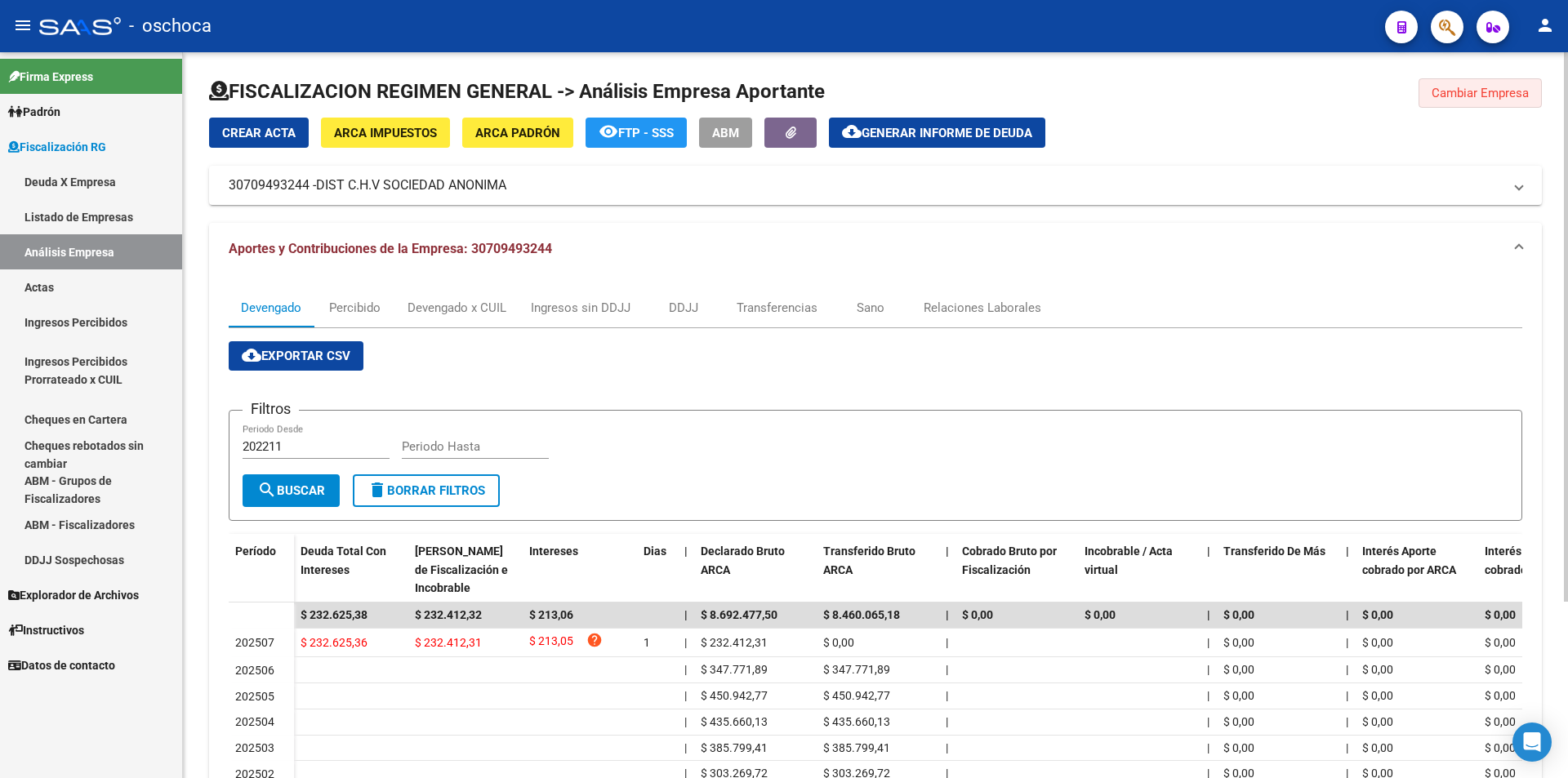
drag, startPoint x: 1466, startPoint y: 92, endPoint x: 1315, endPoint y: 116, distance: 152.9
click at [1465, 92] on span "Cambiar Empresa" at bounding box center [1480, 93] width 97 height 15
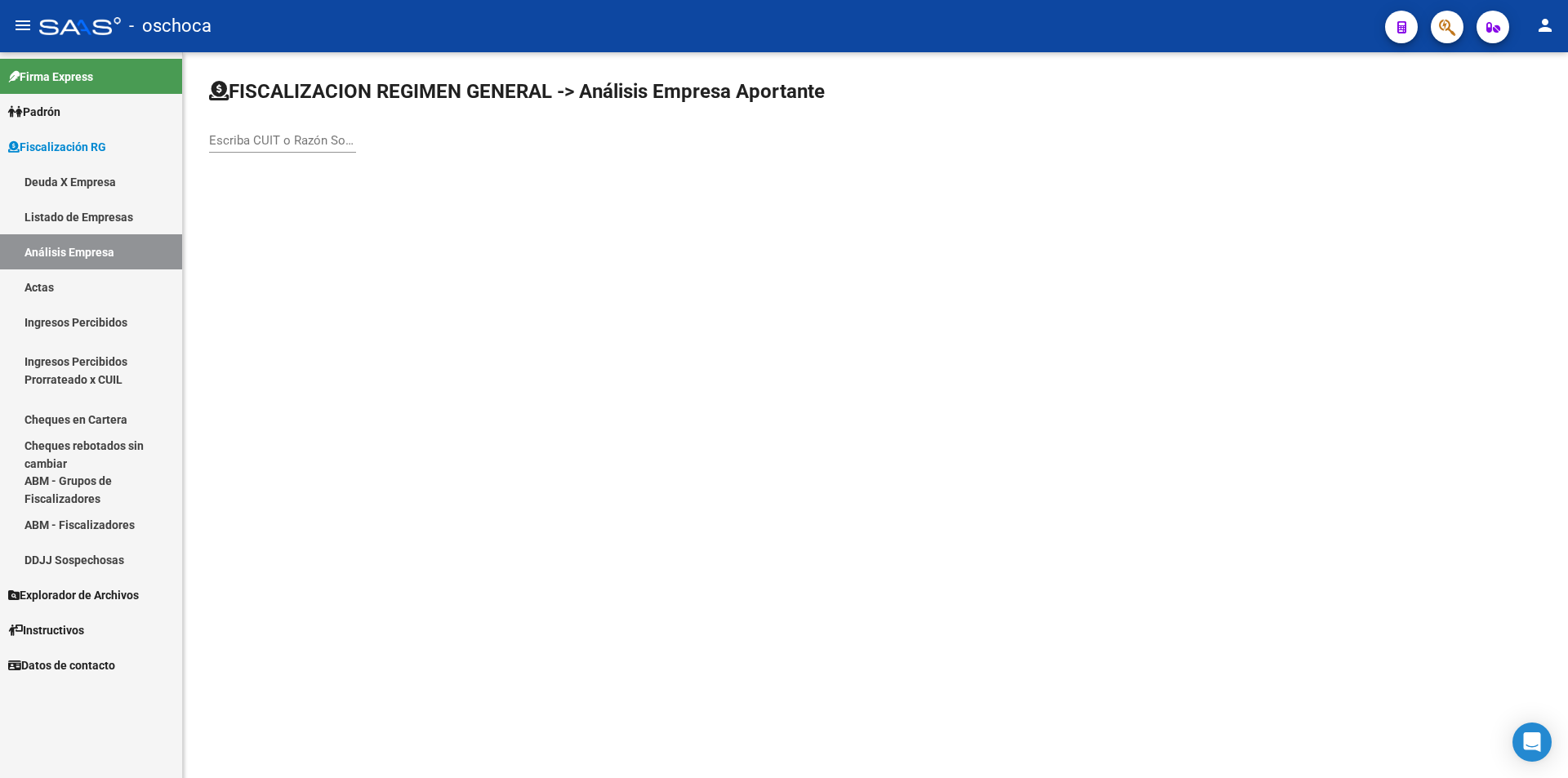
click at [270, 148] on div "Escriba CUIT o Razón Social para buscar" at bounding box center [282, 135] width 147 height 35
type input "30788380292"
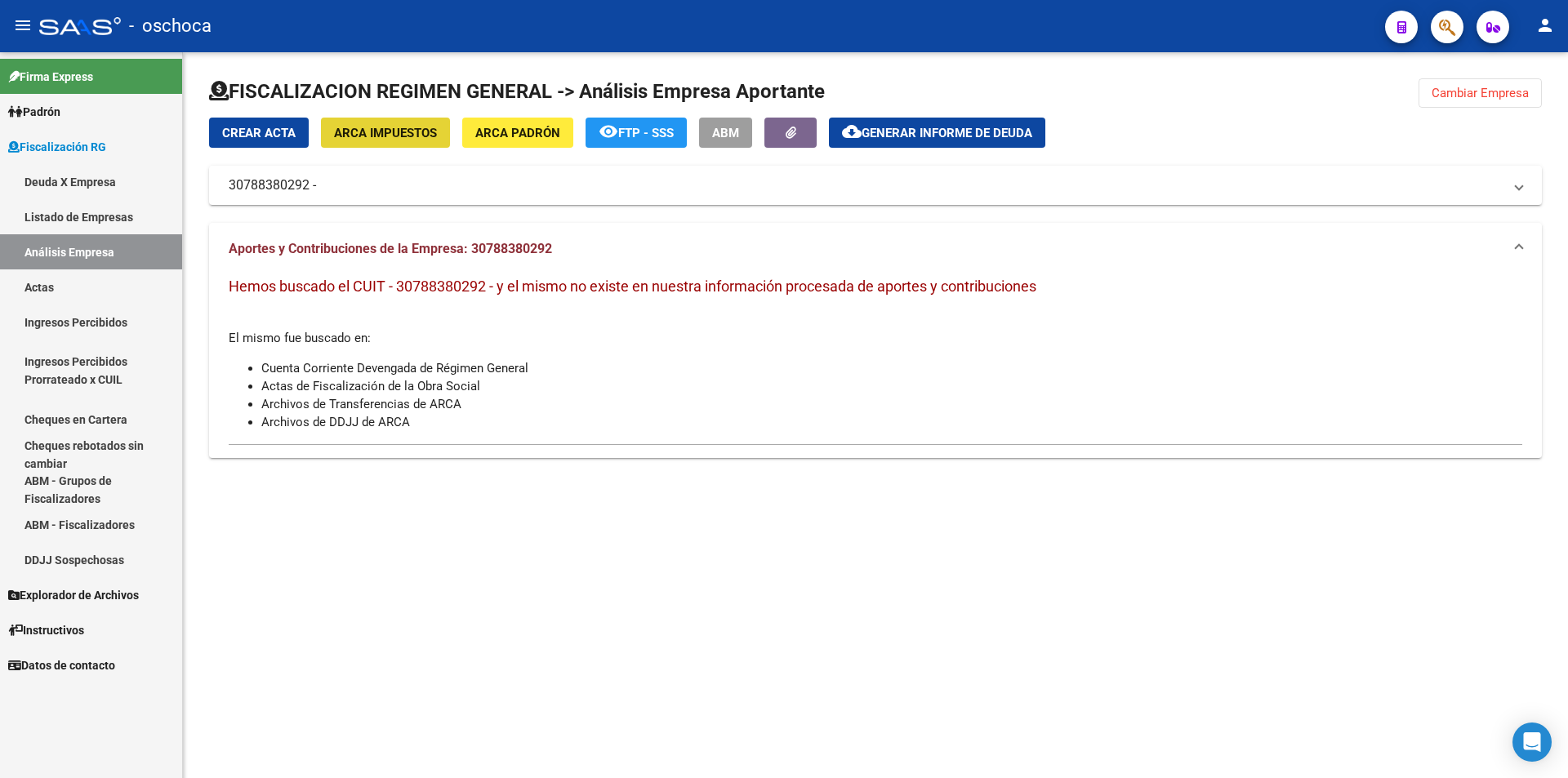
click at [440, 138] on button "ARCA Impuestos" at bounding box center [386, 133] width 129 height 30
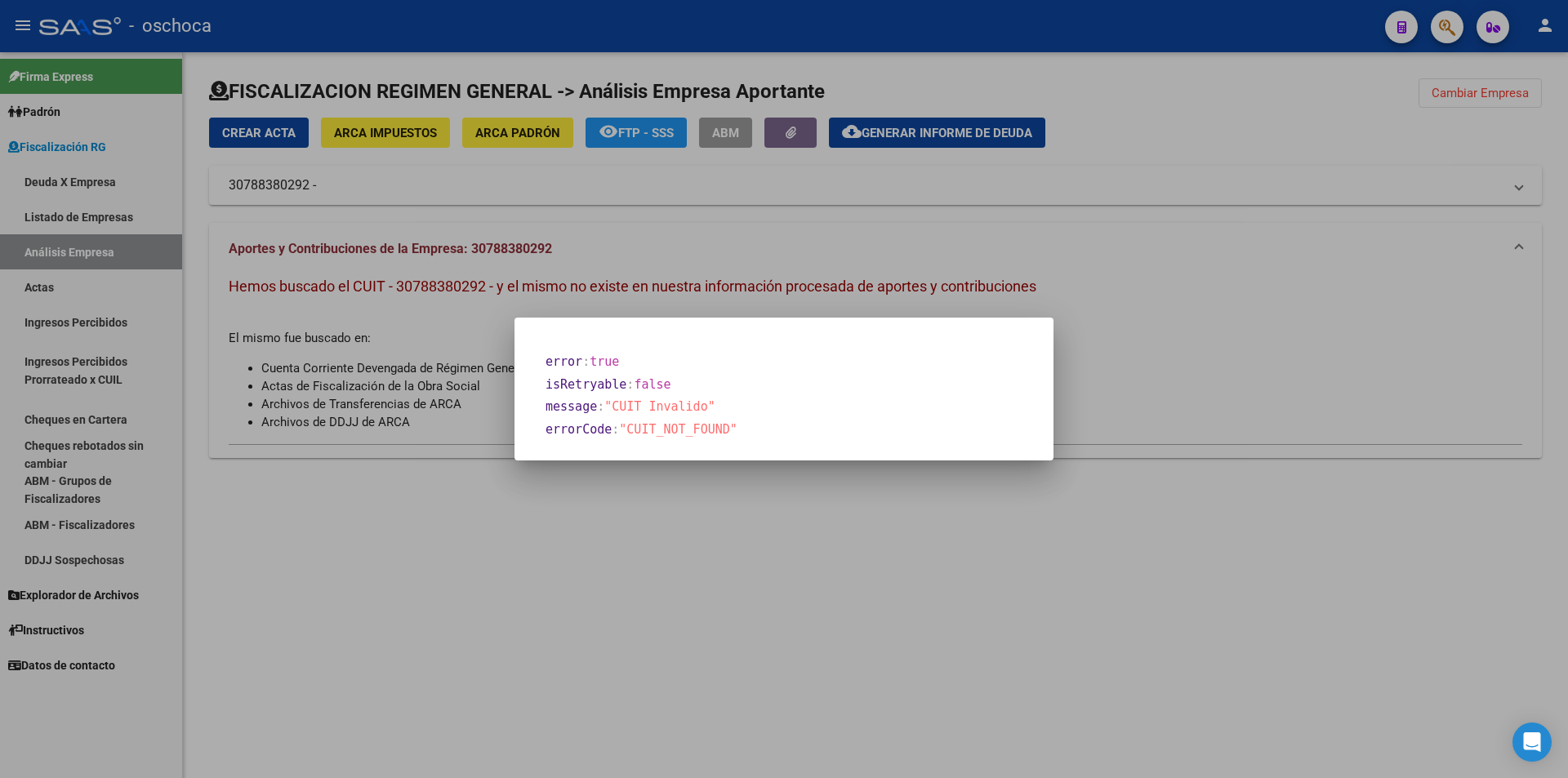
drag, startPoint x: 753, startPoint y: 221, endPoint x: 1327, endPoint y: 126, distance: 581.8
click at [786, 220] on div at bounding box center [784, 389] width 1568 height 778
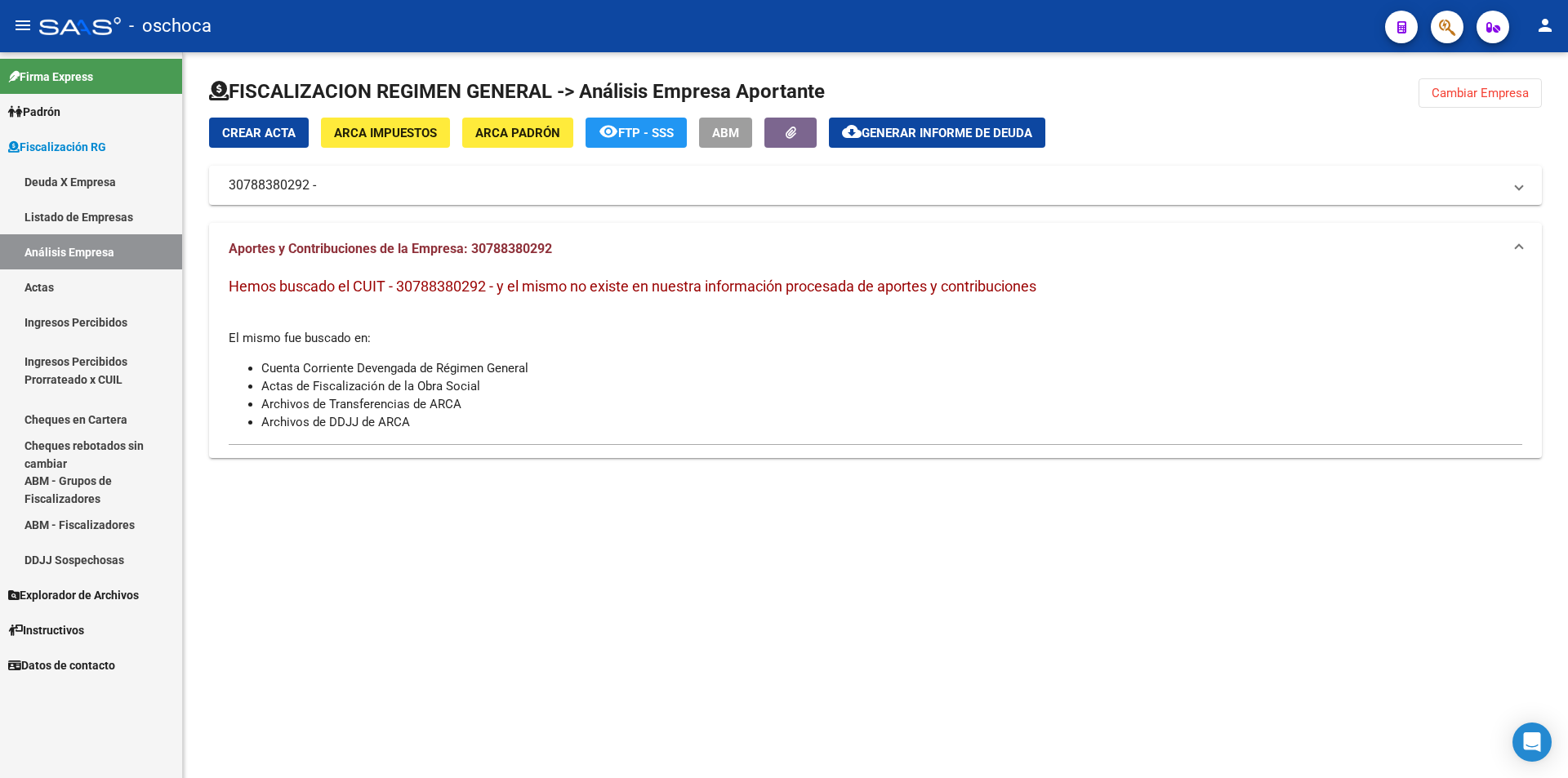
drag, startPoint x: 1441, startPoint y: 85, endPoint x: 1430, endPoint y: 87, distance: 11.2
click at [1441, 85] on button "Cambiar Empresa" at bounding box center [1480, 92] width 124 height 29
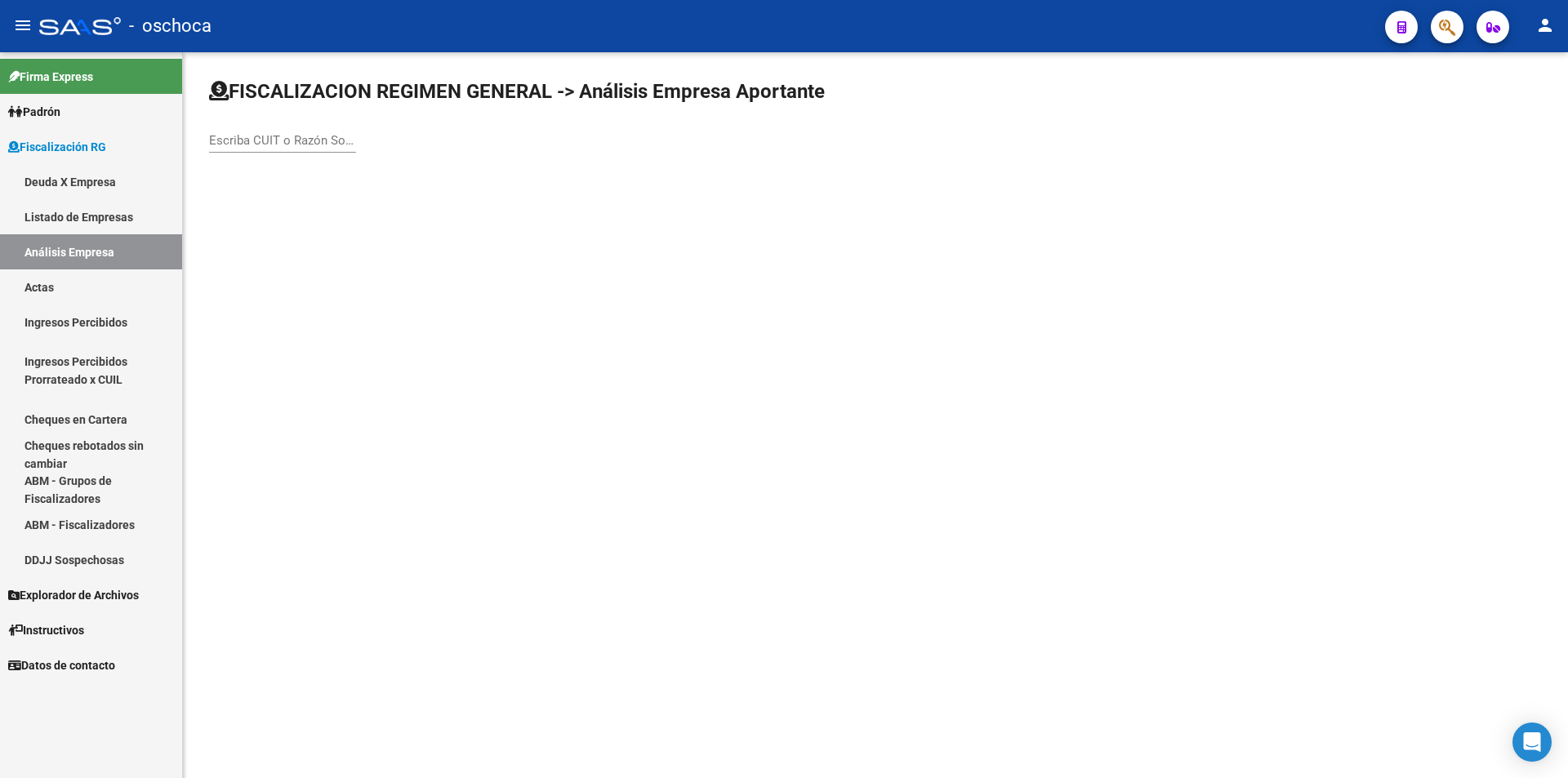
click at [261, 146] on input "Escriba CUIT o Razón Social para buscar" at bounding box center [282, 140] width 147 height 15
type input "30708380292"
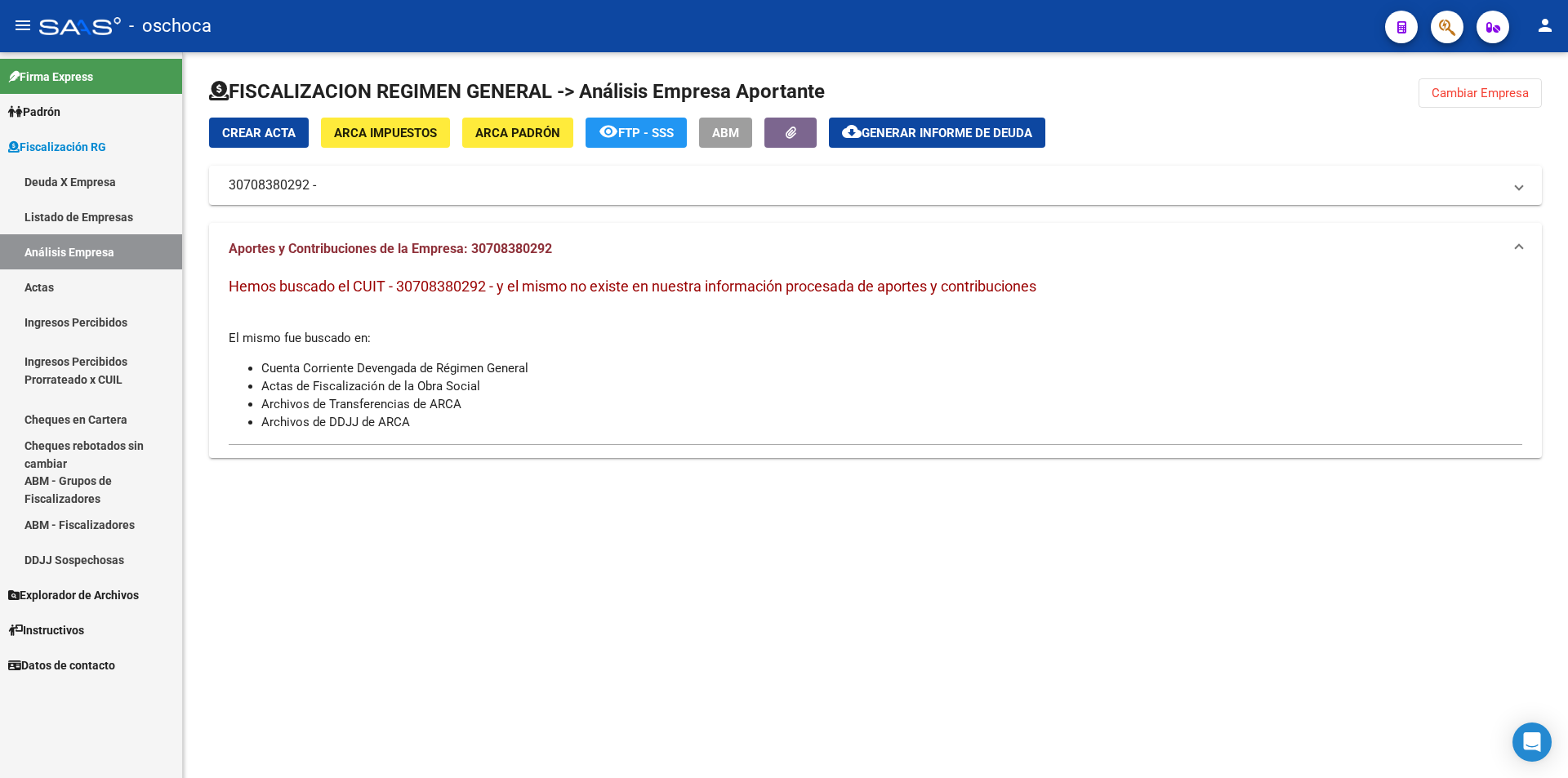
click at [490, 134] on span "ARCA Padrón" at bounding box center [518, 134] width 85 height 15
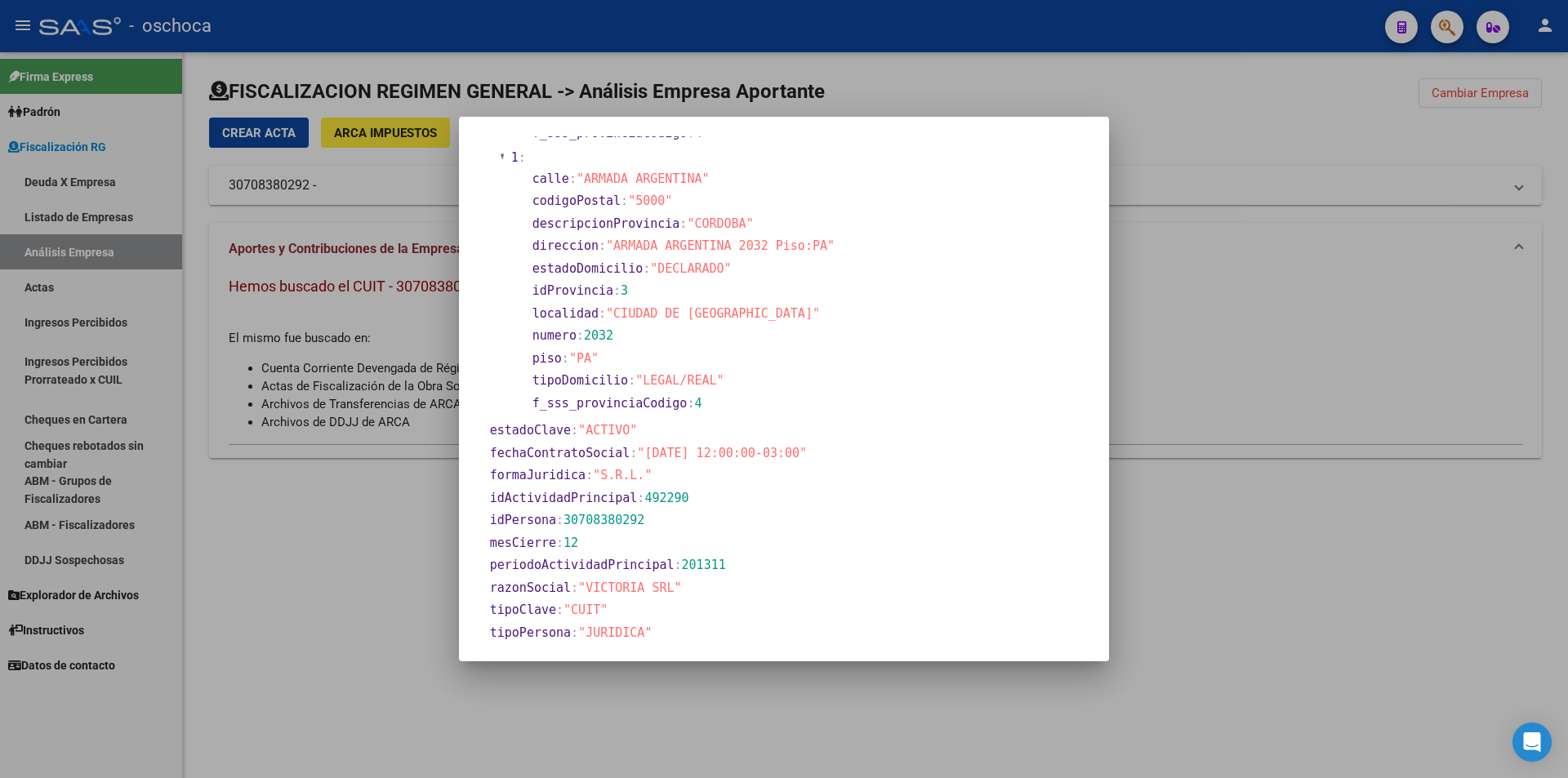
scroll to position [327, 0]
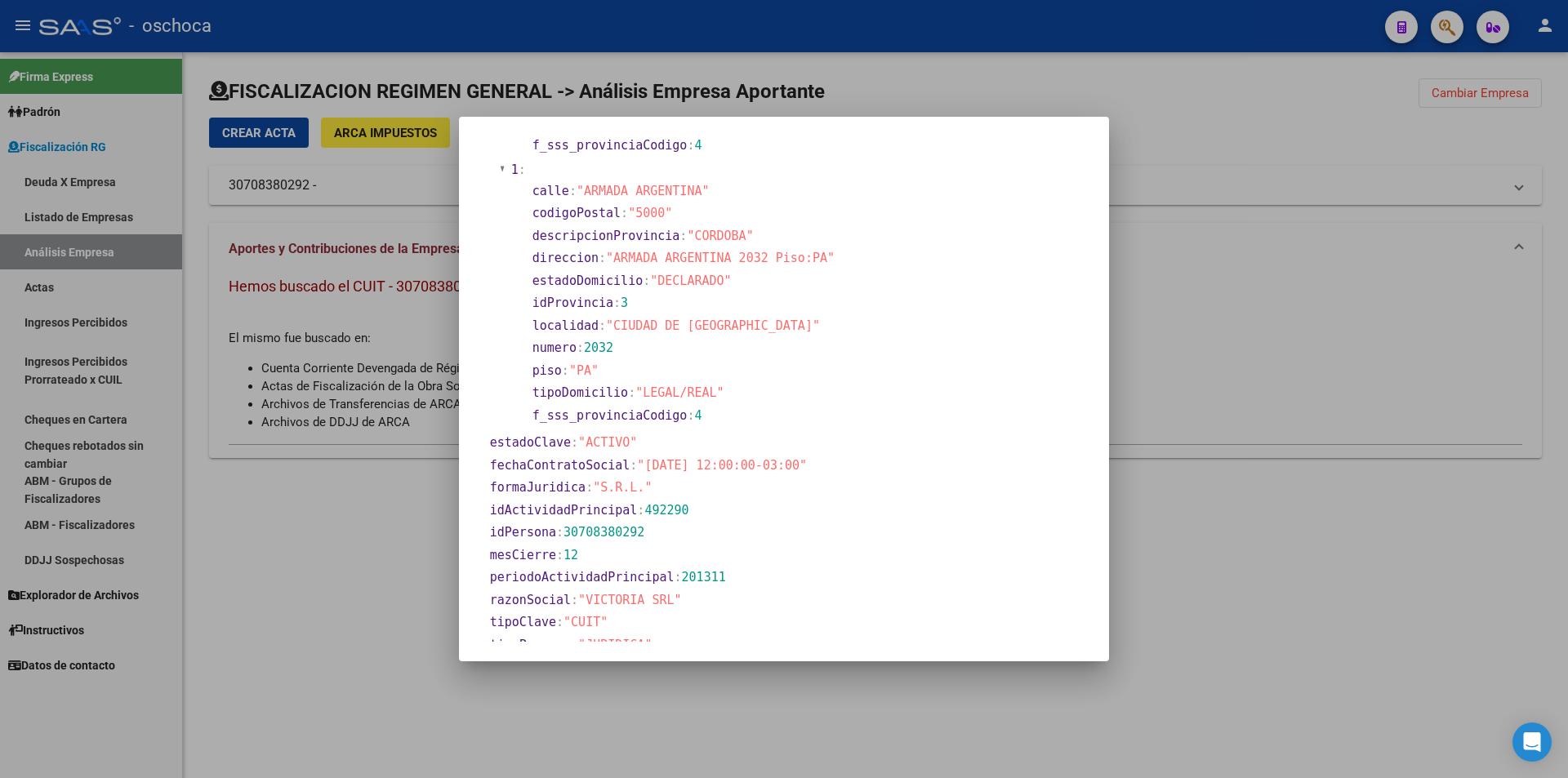
click at [1303, 318] on div at bounding box center [784, 389] width 1568 height 778
